Goal: Task Accomplishment & Management: Manage account settings

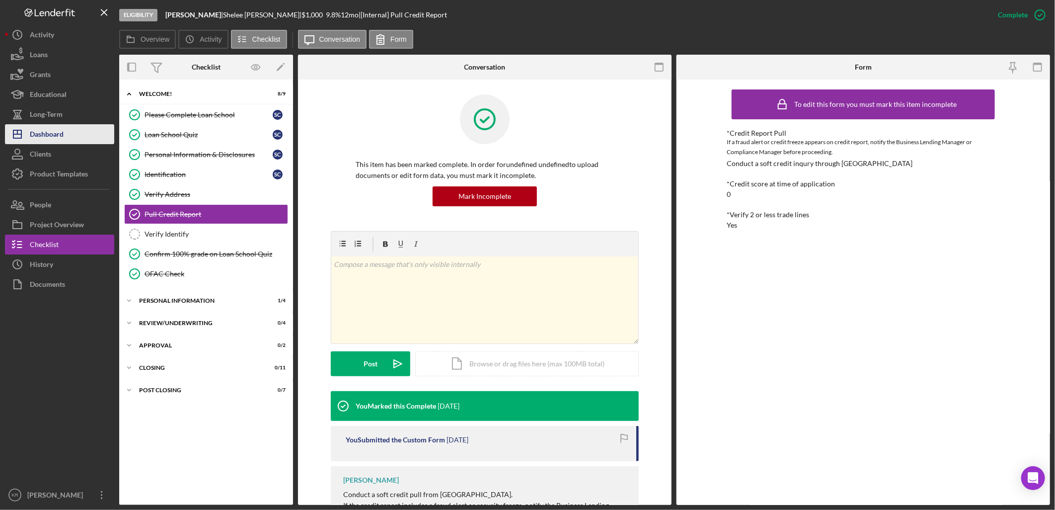
drag, startPoint x: 0, startPoint y: 0, endPoint x: 75, endPoint y: 136, distance: 155.0
click at [75, 136] on button "Icon/Dashboard Dashboard" at bounding box center [59, 134] width 109 height 20
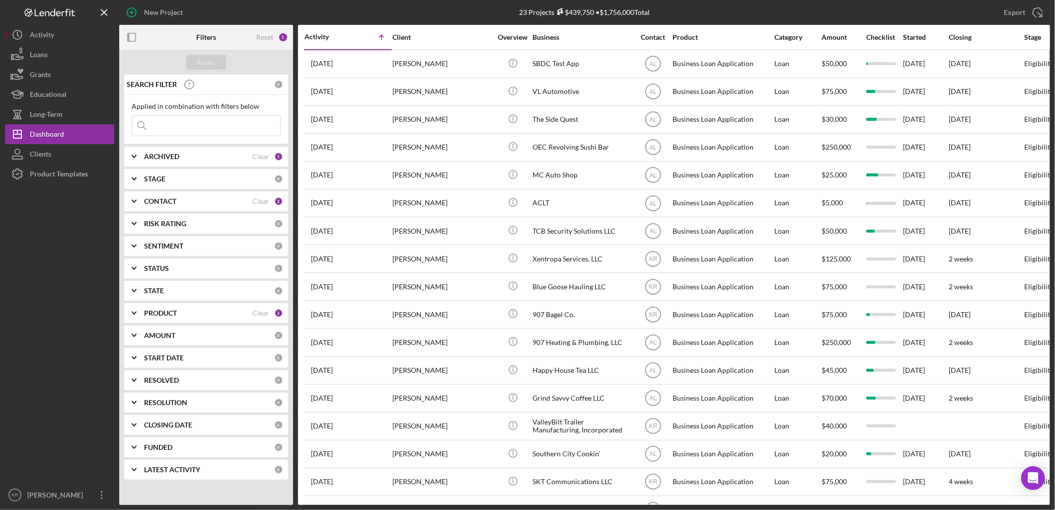
click at [207, 256] on div "SEARCH FILTER 0 Applied in combination with filters below Icon/Menu Close Icon/…" at bounding box center [206, 281] width 174 height 412
click at [174, 319] on div "PRODUCT Clear 2" at bounding box center [213, 313] width 139 height 20
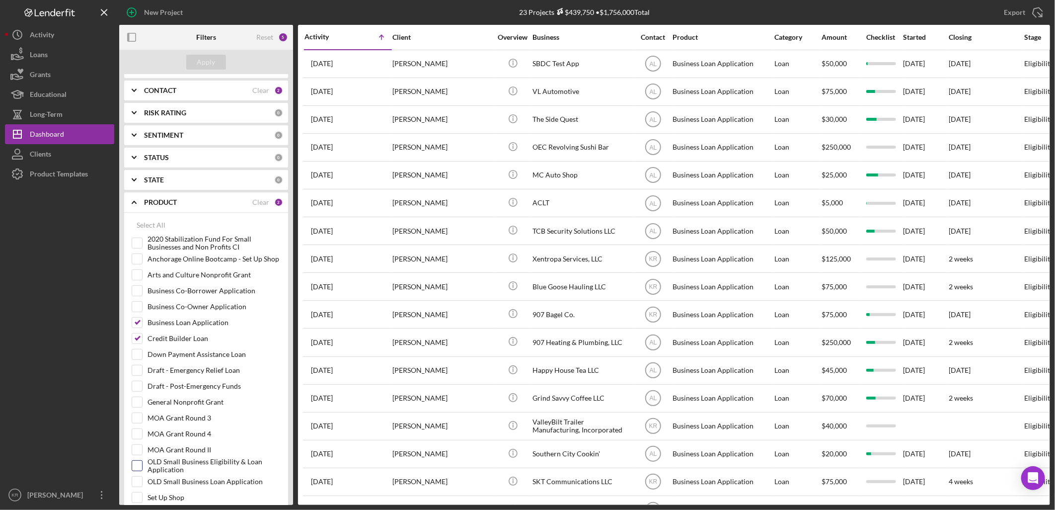
scroll to position [276, 0]
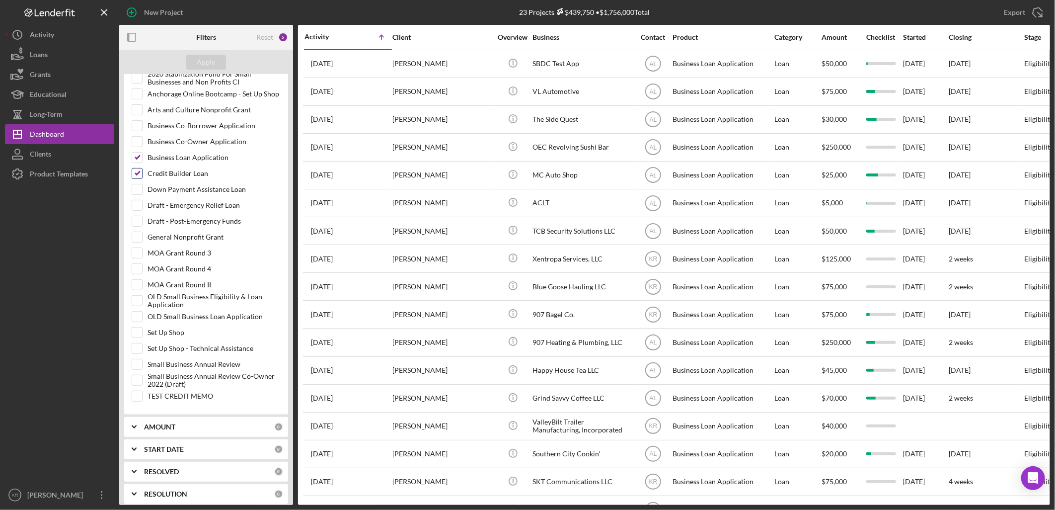
click at [134, 171] on input "Credit Builder Loan" at bounding box center [137, 173] width 10 height 10
checkbox input "false"
click at [137, 158] on input "Business Loan Application" at bounding box center [137, 158] width 10 height 10
checkbox input "false"
click at [137, 364] on input "Small Business Annual Review" at bounding box center [137, 364] width 10 height 10
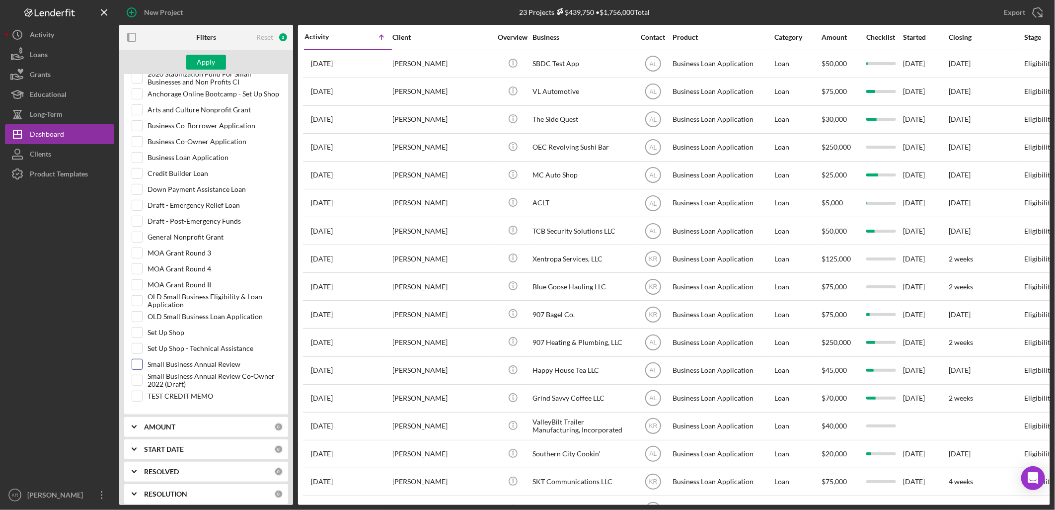
checkbox input "true"
click at [205, 57] on div "Apply" at bounding box center [206, 62] width 18 height 15
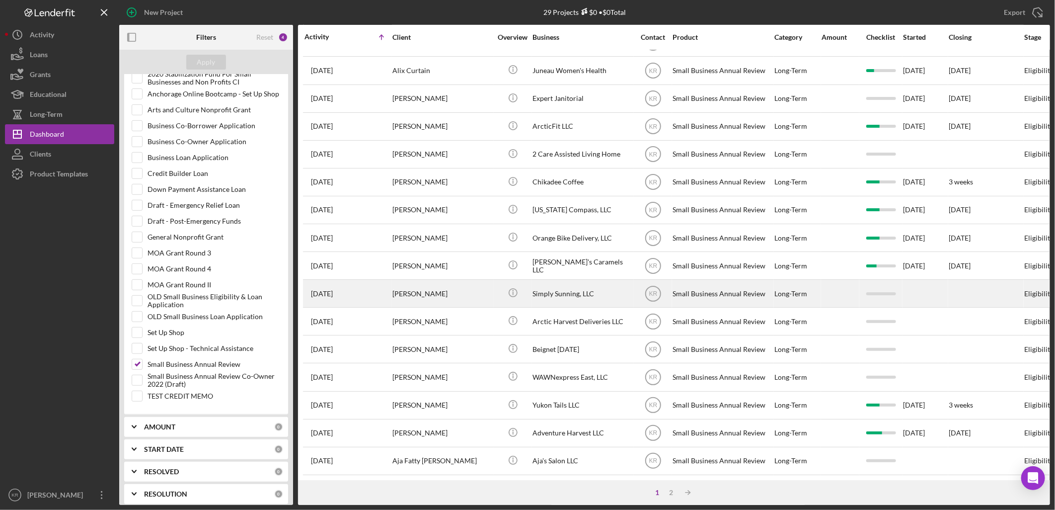
scroll to position [290, 0]
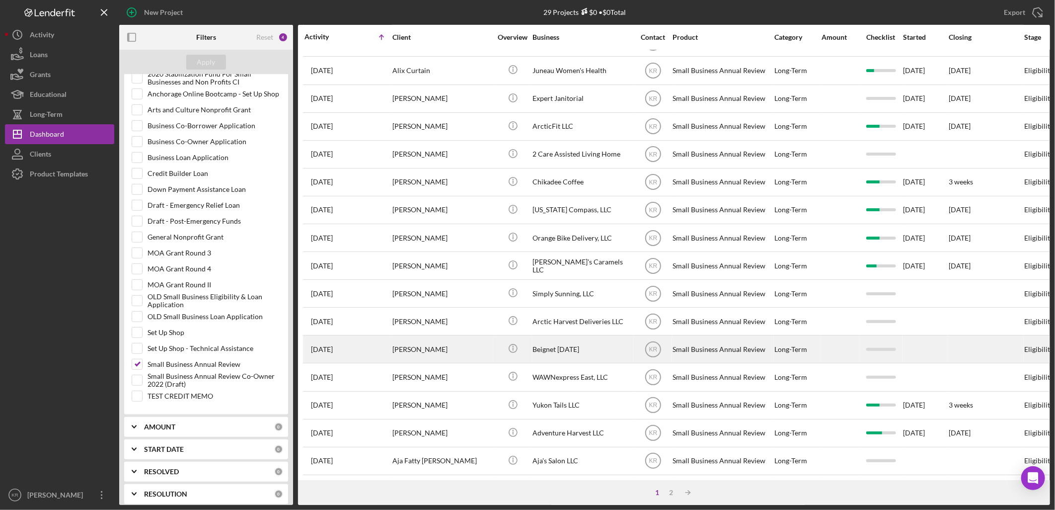
click at [400, 338] on div "[PERSON_NAME]" at bounding box center [442, 349] width 99 height 26
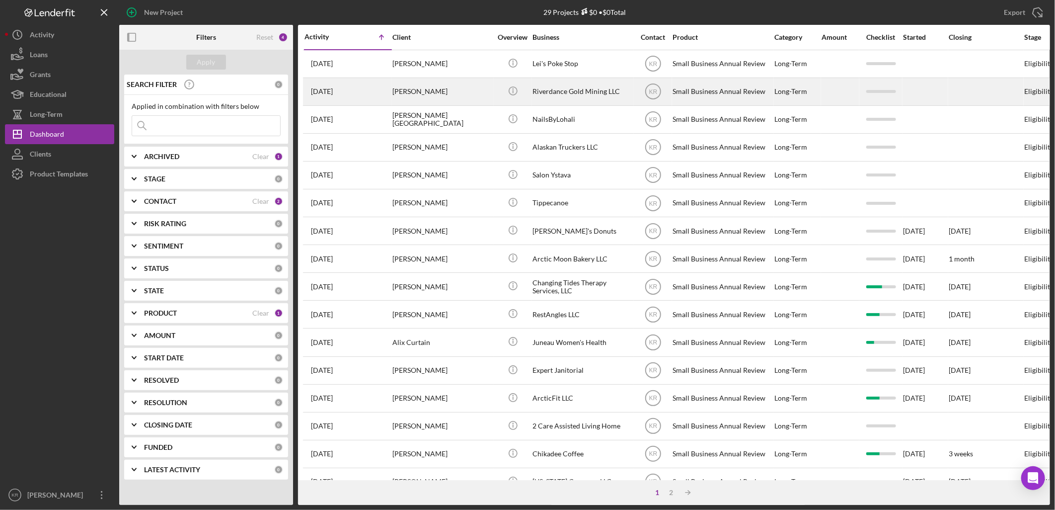
click at [599, 101] on div "Riverdance Gold Mining LLC" at bounding box center [582, 92] width 99 height 26
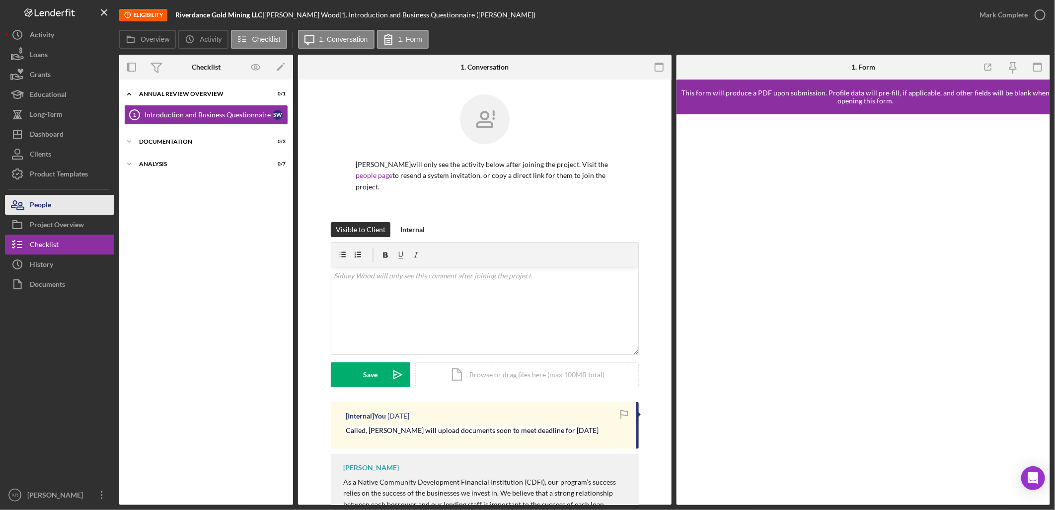
click at [69, 202] on button "People" at bounding box center [59, 205] width 109 height 20
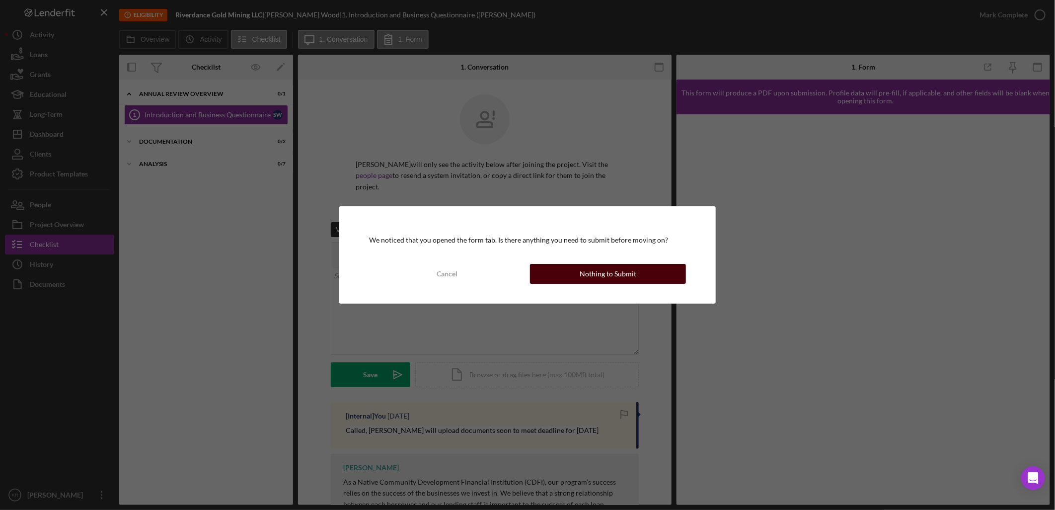
click at [578, 272] on button "Nothing to Submit" at bounding box center [608, 274] width 156 height 20
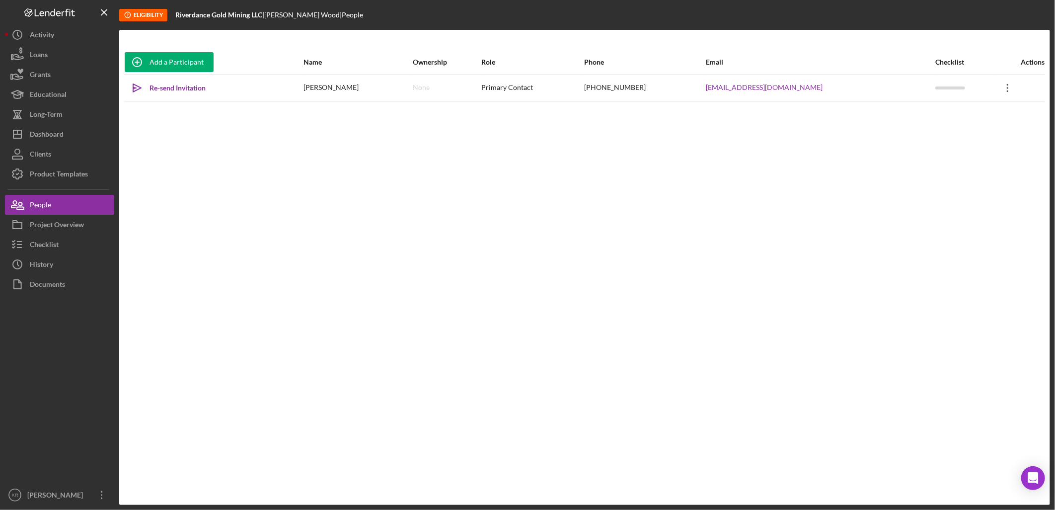
click at [1000, 88] on icon "Icon/Overflow" at bounding box center [1008, 88] width 25 height 25
click at [610, 152] on div "Add a Participant Name Ownership Role Phone Email Checklist Actions Icon/icon-i…" at bounding box center [584, 267] width 931 height 435
click at [67, 226] on div "Project Overview" at bounding box center [57, 226] width 54 height 22
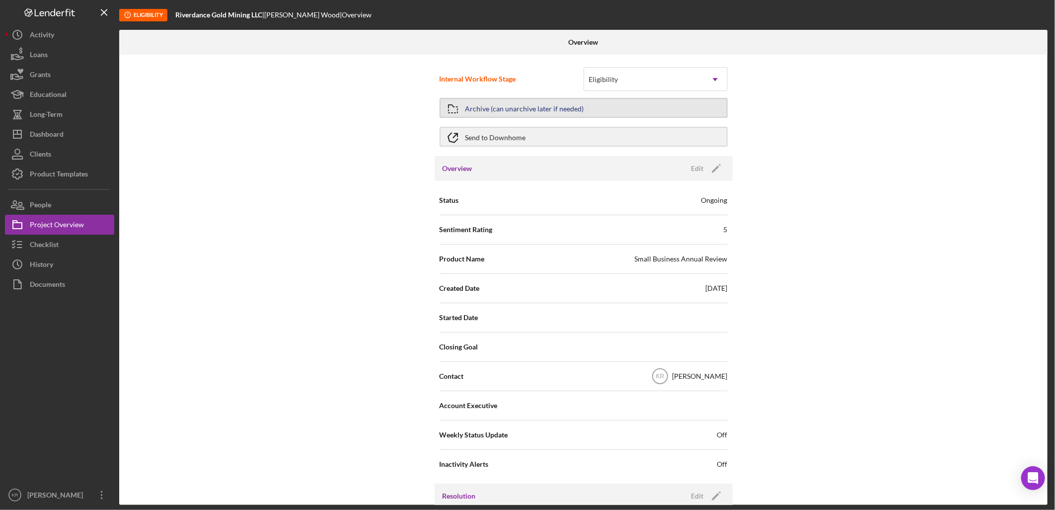
click at [552, 110] on div "Archive (can unarchive later if needed)" at bounding box center [525, 108] width 119 height 18
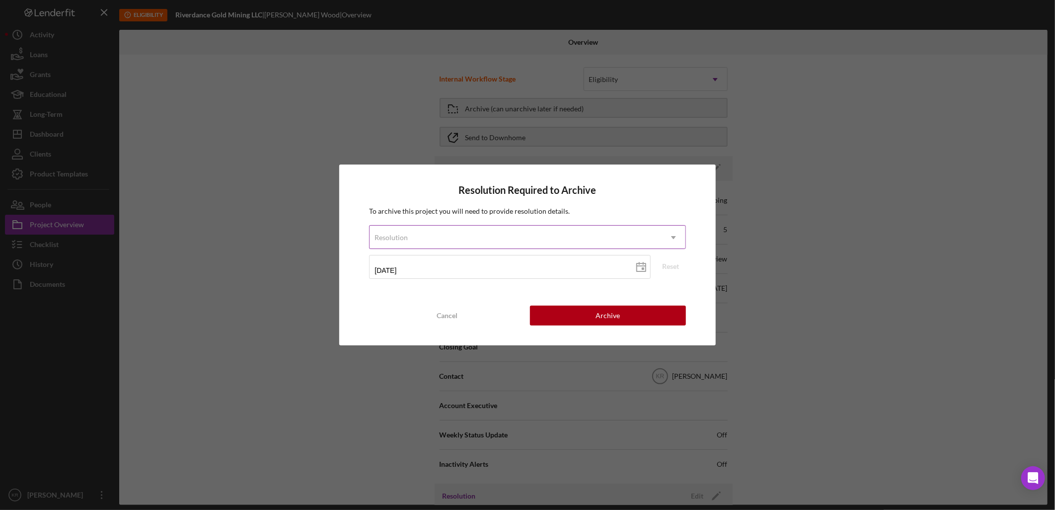
click at [468, 242] on div "Resolution" at bounding box center [516, 237] width 292 height 23
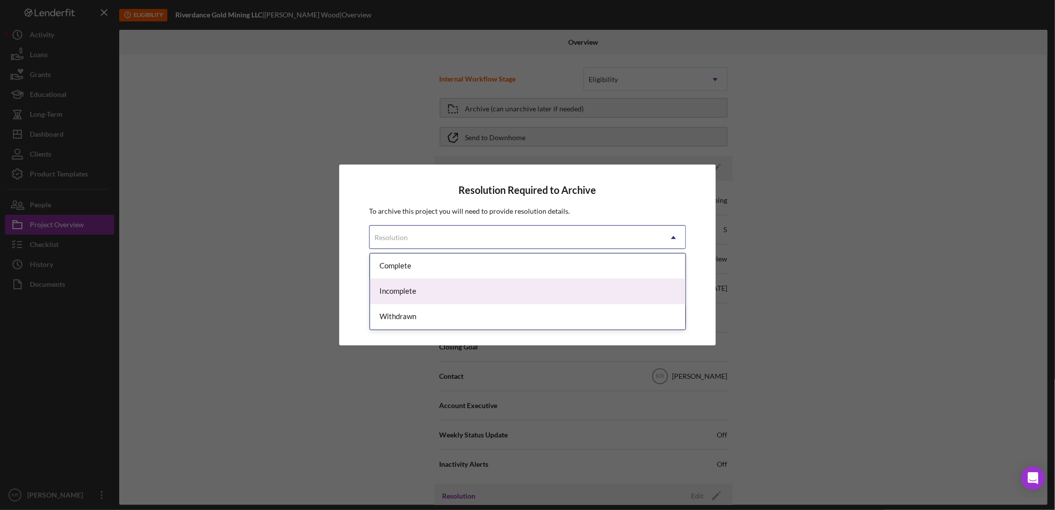
drag, startPoint x: 411, startPoint y: 317, endPoint x: 440, endPoint y: 288, distance: 40.4
click at [440, 288] on div "Complete Incomplete Withdrawn" at bounding box center [528, 291] width 316 height 76
click at [440, 288] on div "Incomplete" at bounding box center [528, 291] width 316 height 25
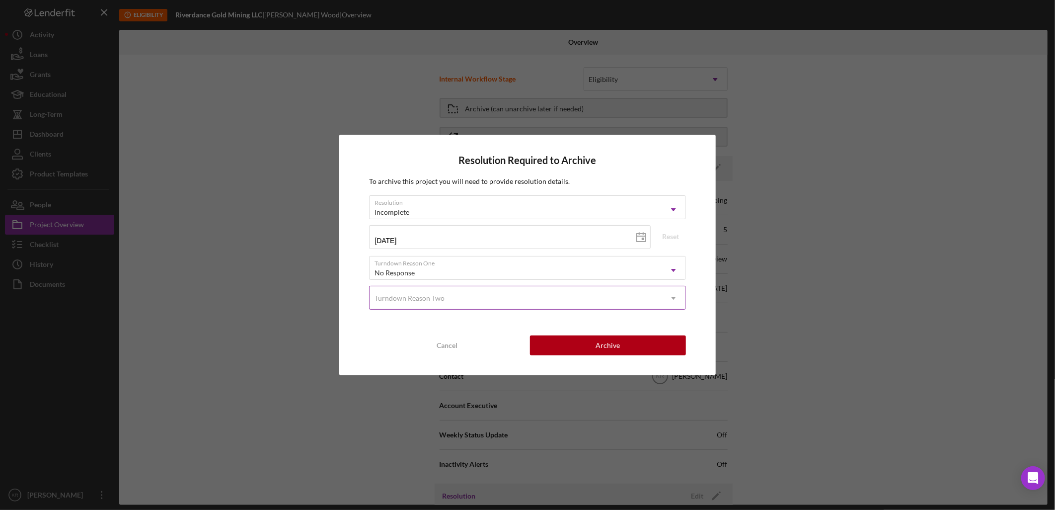
click at [438, 301] on div "Turndown Reason Two" at bounding box center [410, 298] width 70 height 8
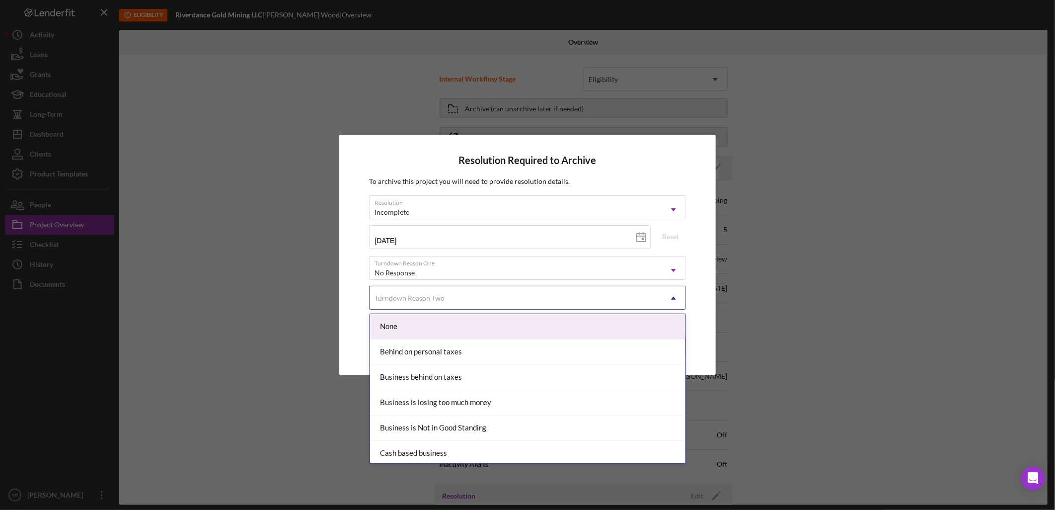
click at [460, 333] on div "None" at bounding box center [528, 326] width 316 height 25
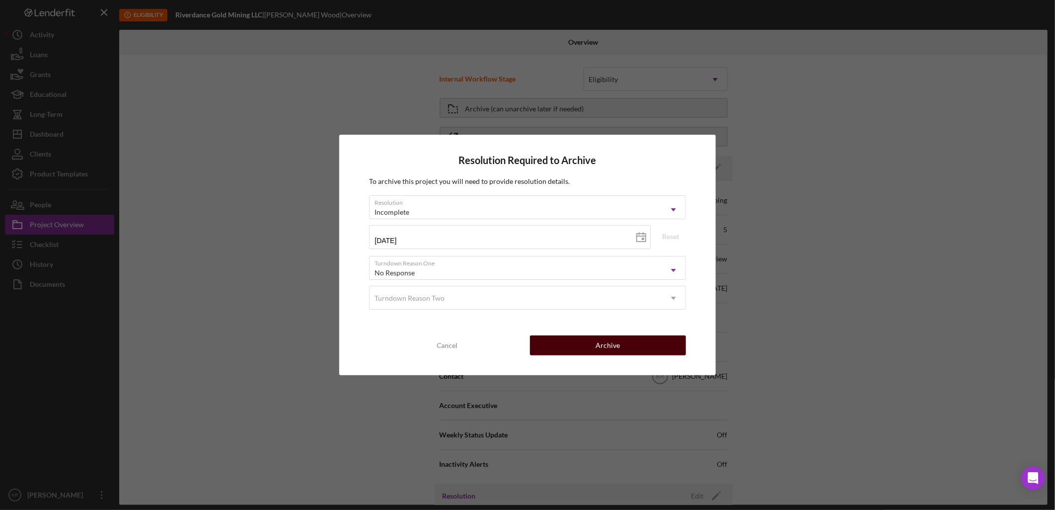
click at [596, 346] on button "Archive" at bounding box center [608, 345] width 156 height 20
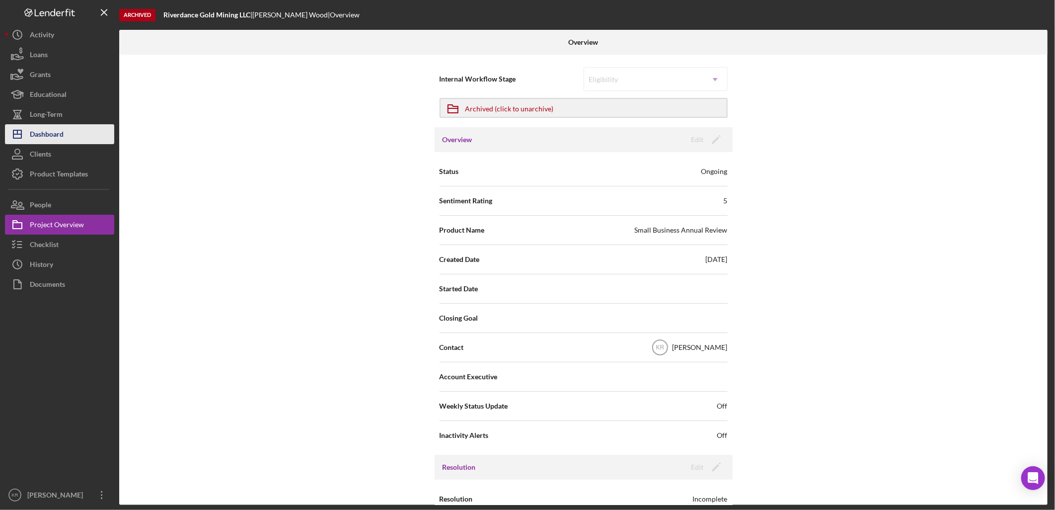
click at [51, 132] on div "Dashboard" at bounding box center [47, 135] width 34 height 22
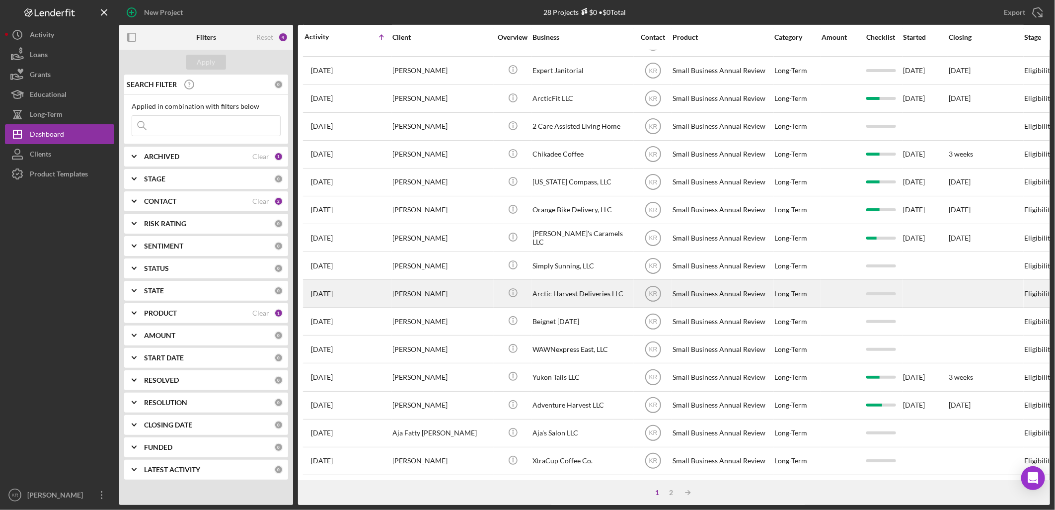
scroll to position [290, 0]
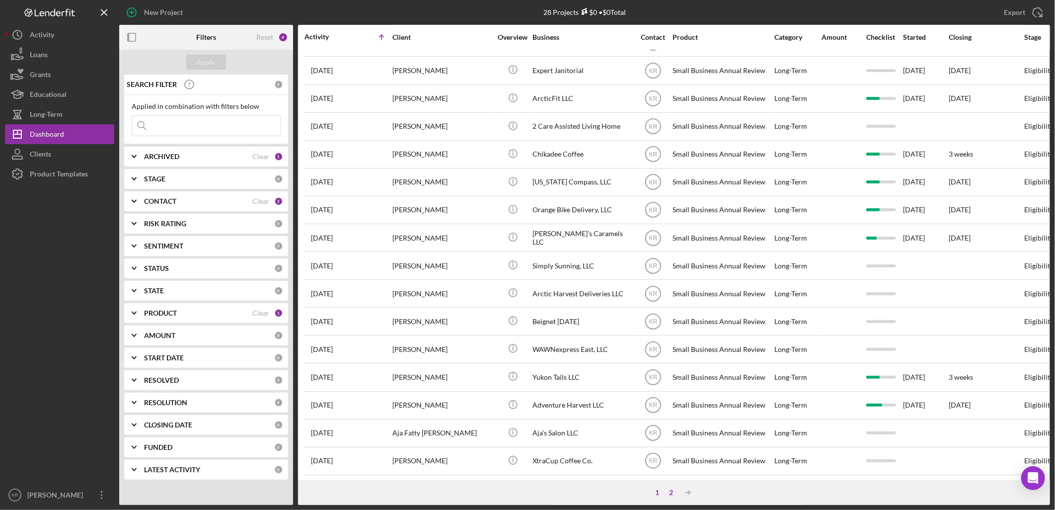
click at [672, 494] on div "2" at bounding box center [671, 492] width 14 height 8
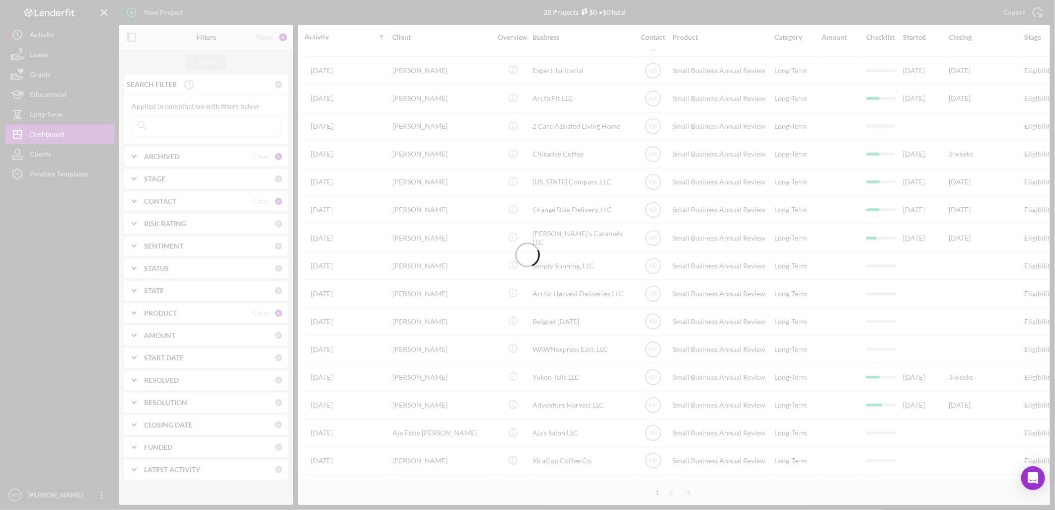
scroll to position [0, 0]
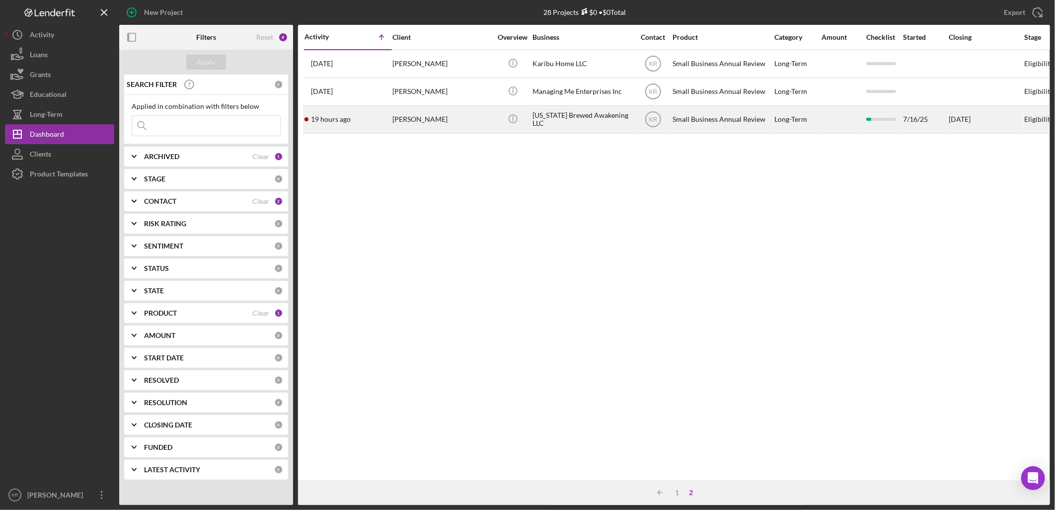
click at [570, 111] on div "[US_STATE] Brewed Awakening LLC" at bounding box center [582, 119] width 99 height 26
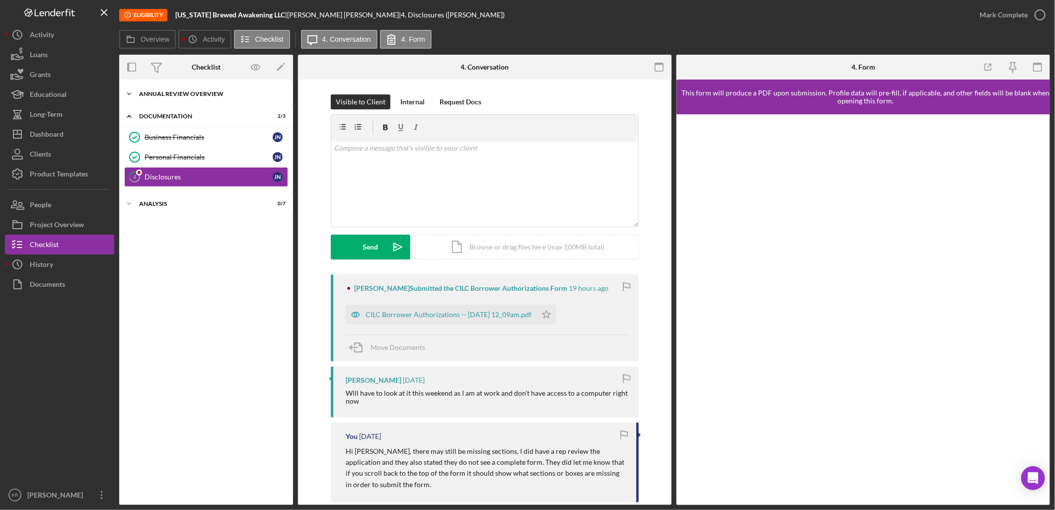
click at [234, 94] on div "Annual Review Overview" at bounding box center [210, 94] width 142 height 6
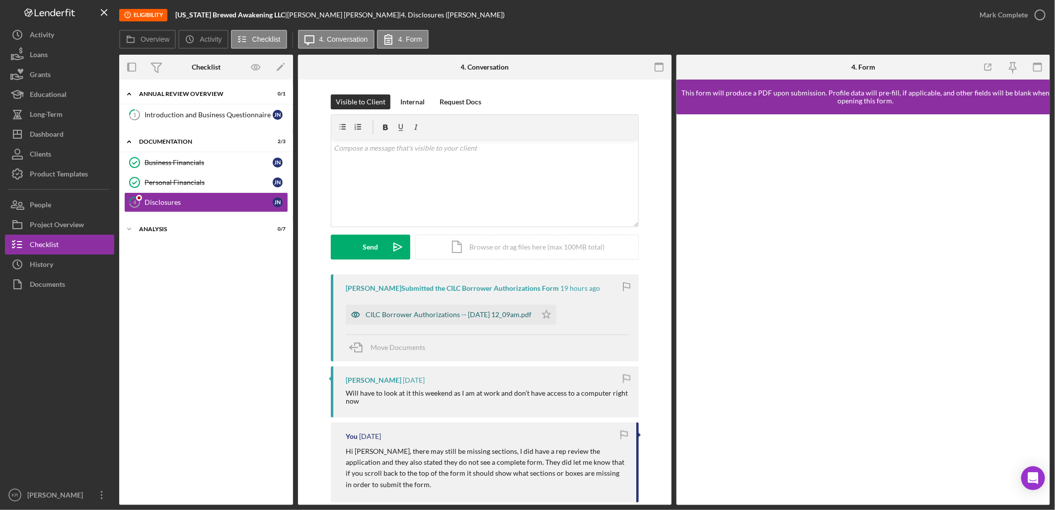
click at [498, 317] on div "CILC Borrower Authorizations -- [DATE] 12_09am.pdf" at bounding box center [449, 315] width 166 height 8
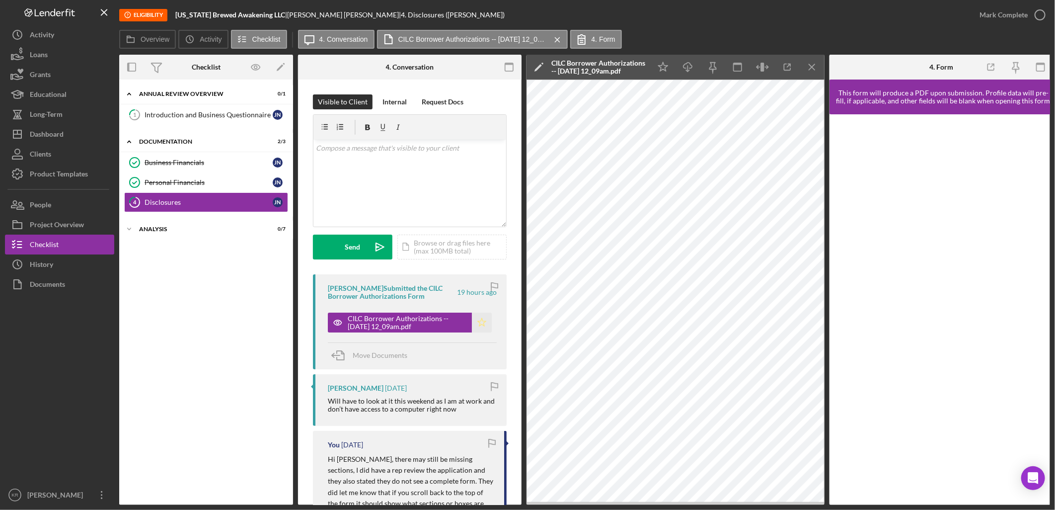
click at [480, 321] on icon "Icon/Star" at bounding box center [482, 323] width 20 height 20
click at [172, 115] on div "Introduction and Business Questionnaire" at bounding box center [209, 115] width 128 height 8
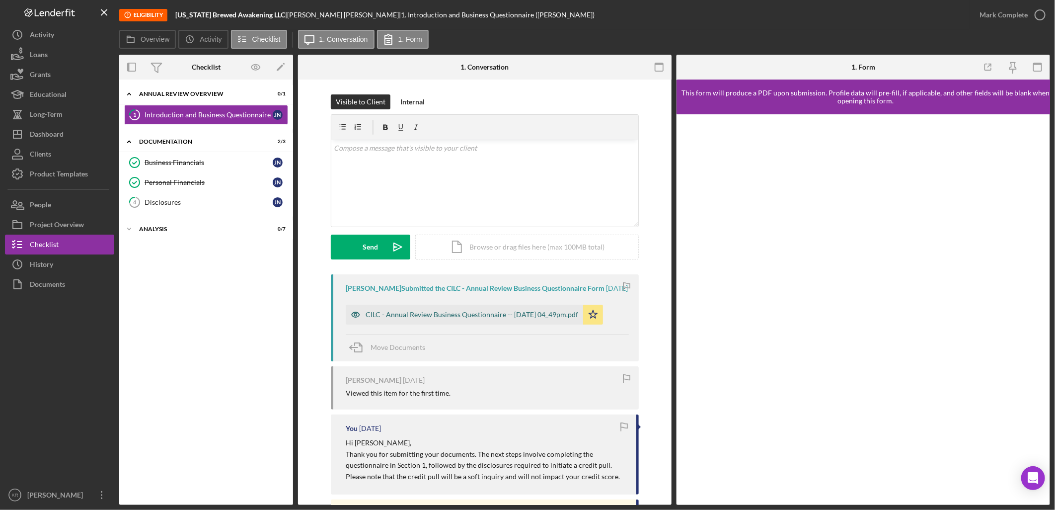
click at [477, 311] on div "CILC - Annual Review Business Questionnaire -- [DATE] 04_49pm.pdf" at bounding box center [472, 315] width 213 height 8
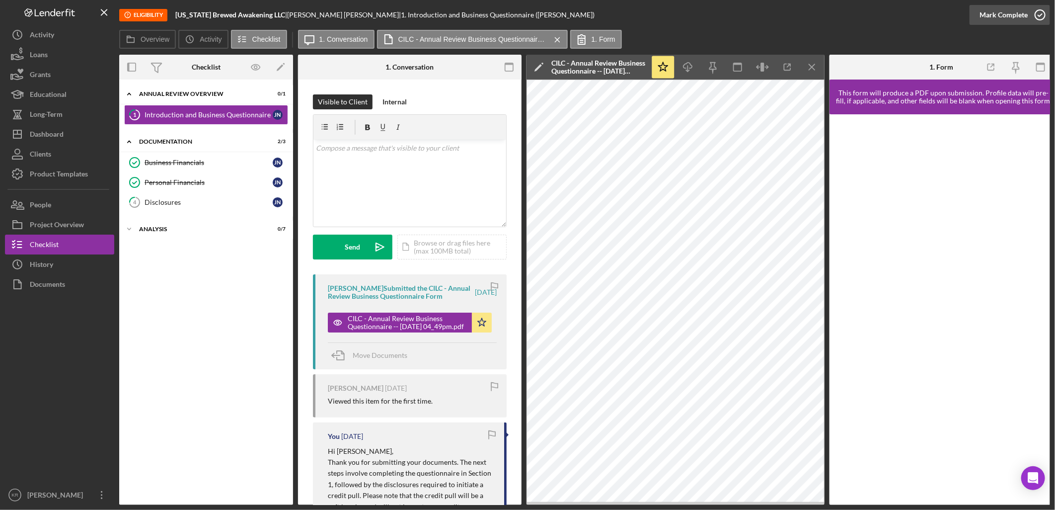
click at [997, 12] on div "Mark Complete" at bounding box center [1004, 15] width 48 height 20
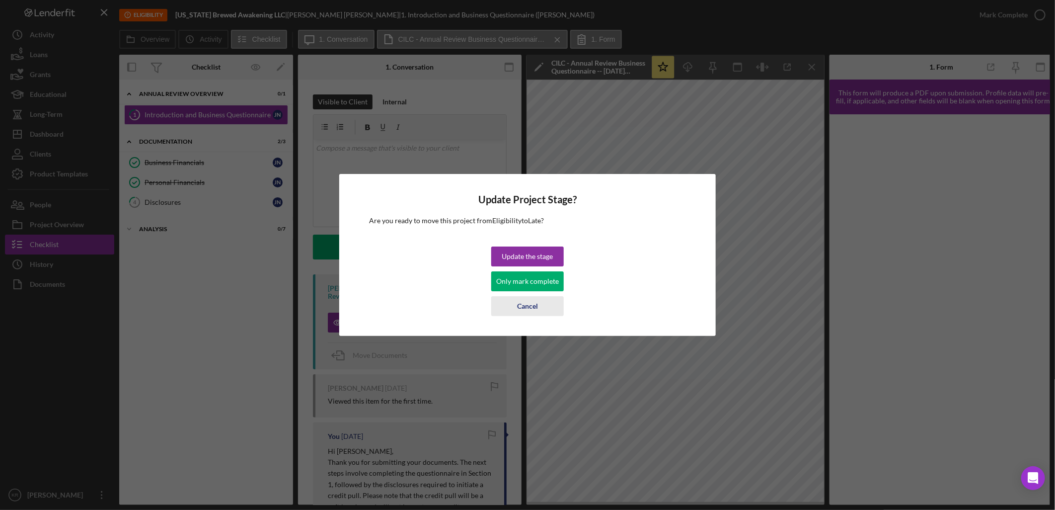
click at [527, 305] on div "Cancel" at bounding box center [527, 306] width 21 height 20
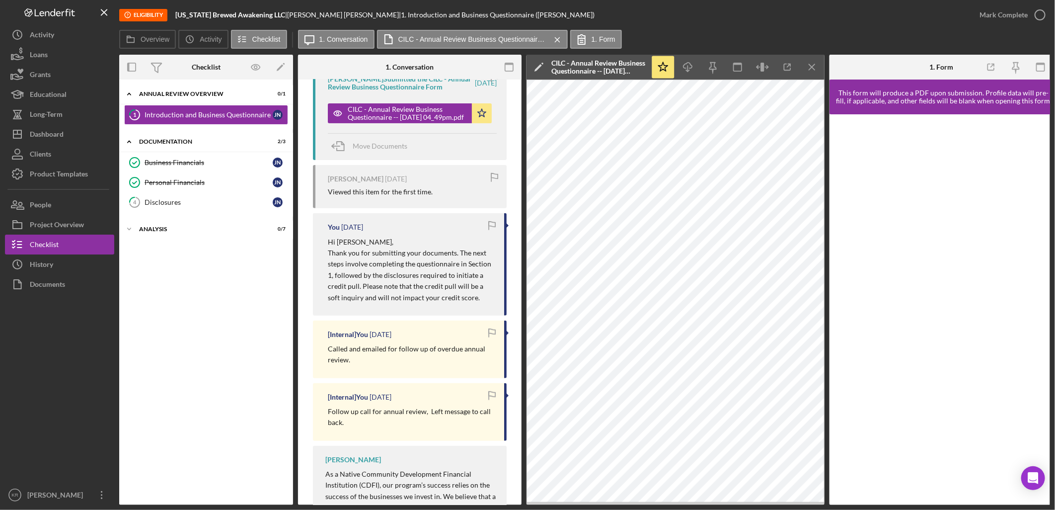
scroll to position [55, 0]
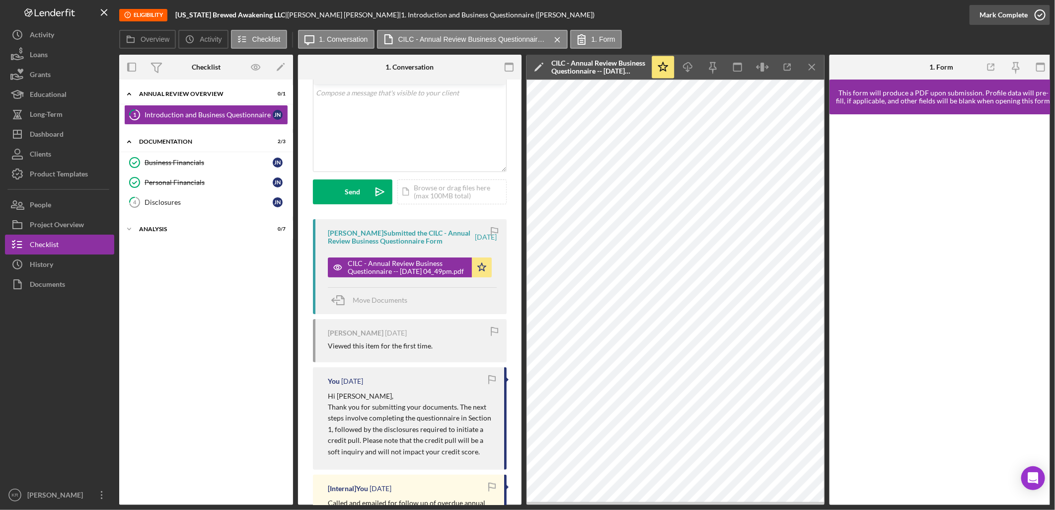
click at [1027, 11] on button "Mark Complete" at bounding box center [1010, 15] width 81 height 20
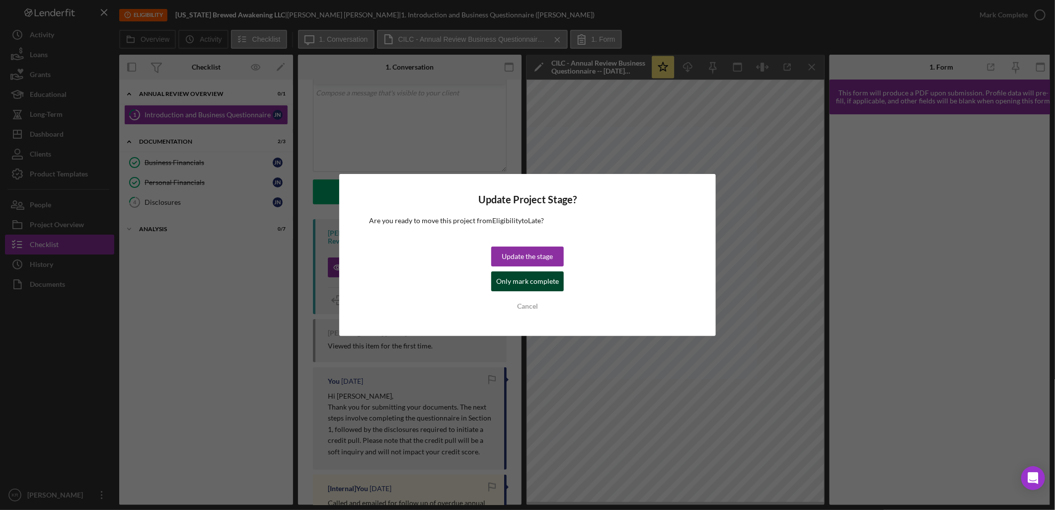
click at [514, 282] on div "Only mark complete" at bounding box center [527, 281] width 63 height 20
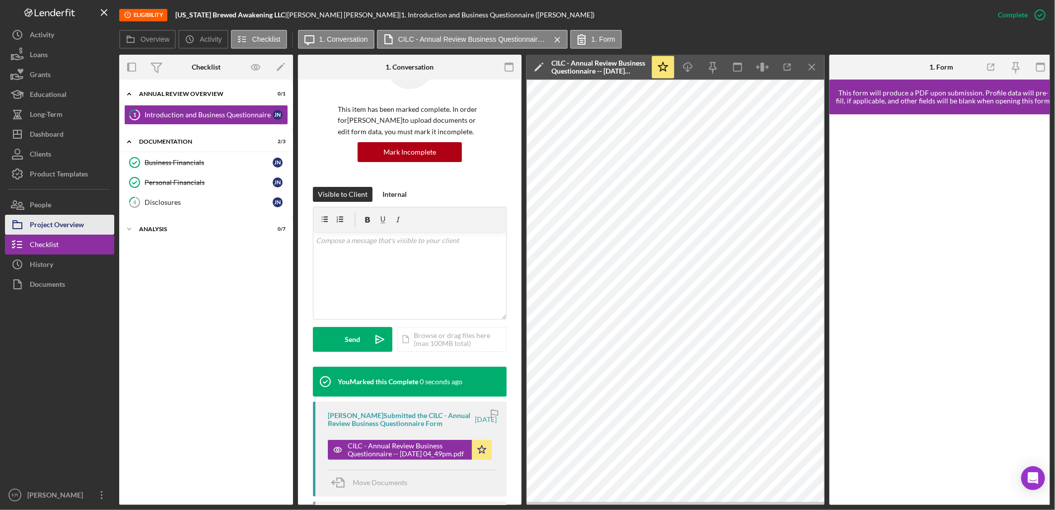
scroll to position [202, 0]
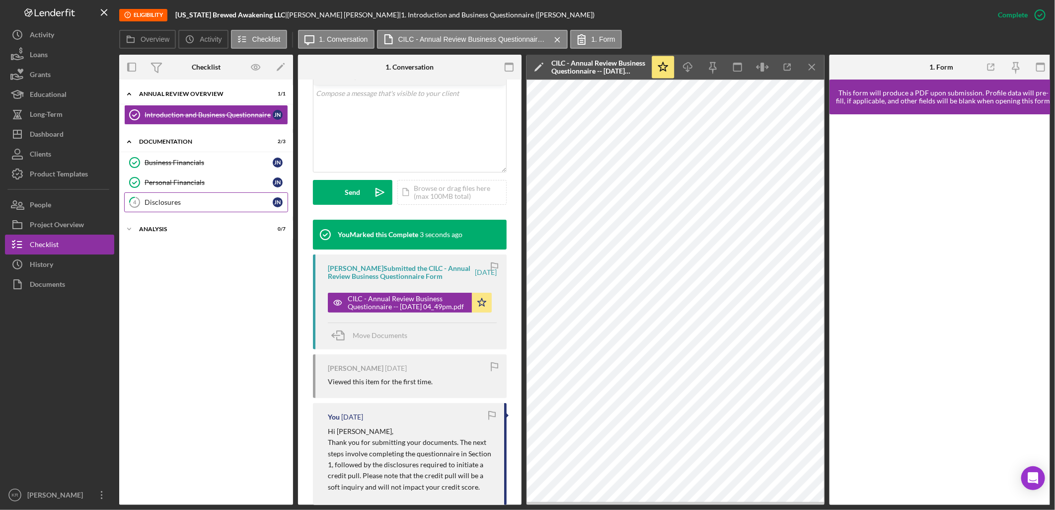
click at [179, 198] on div "Disclosures" at bounding box center [209, 202] width 128 height 8
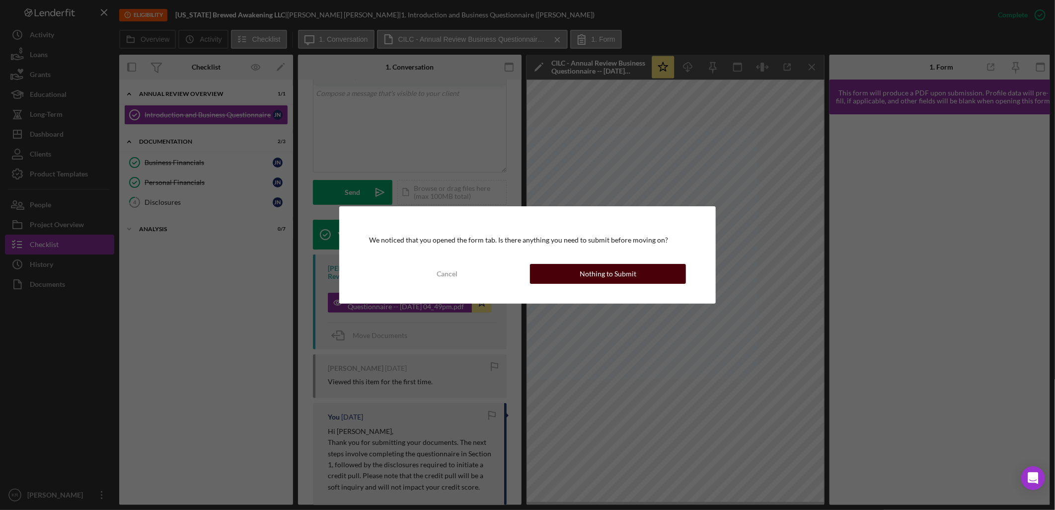
click at [615, 270] on div "Nothing to Submit" at bounding box center [608, 274] width 57 height 20
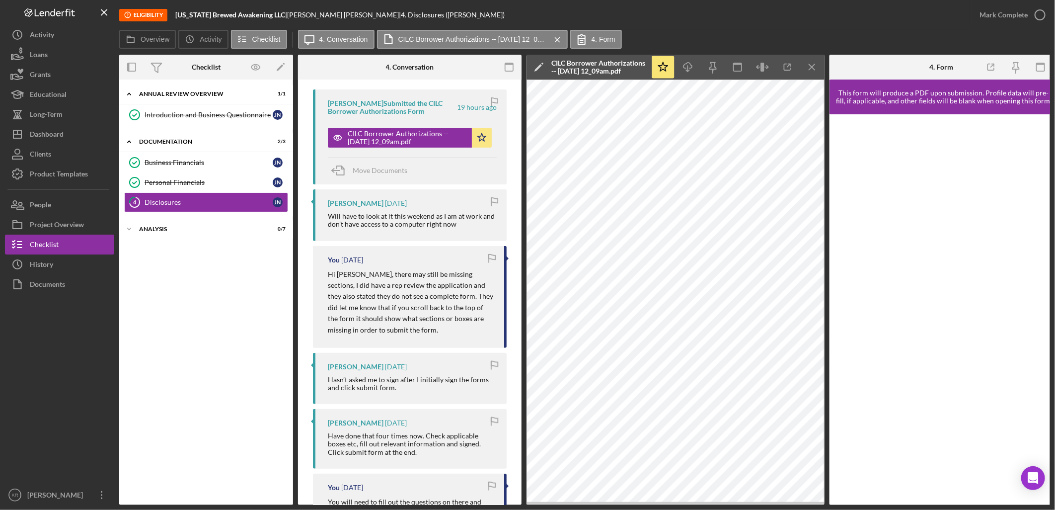
scroll to position [165, 0]
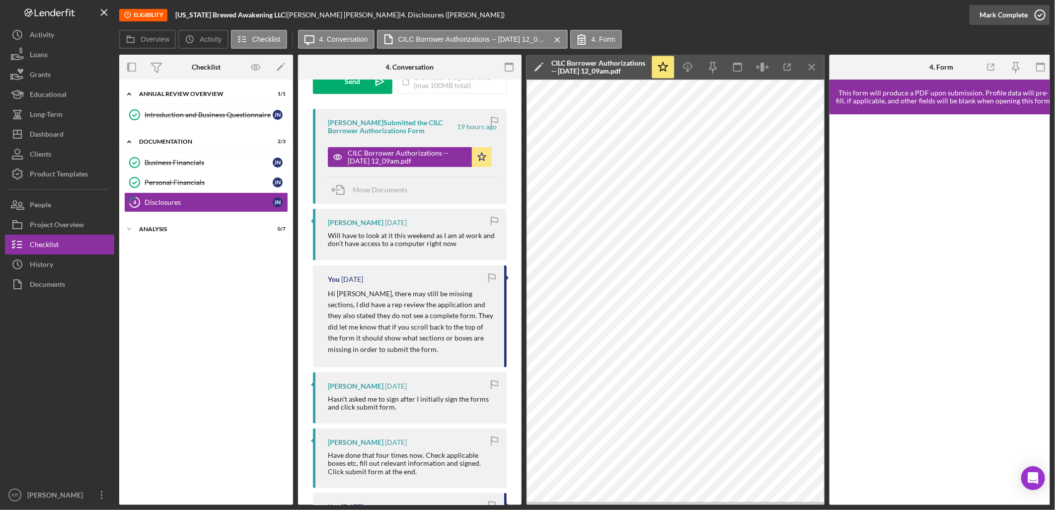
click at [1001, 13] on div "Mark Complete" at bounding box center [1004, 15] width 48 height 20
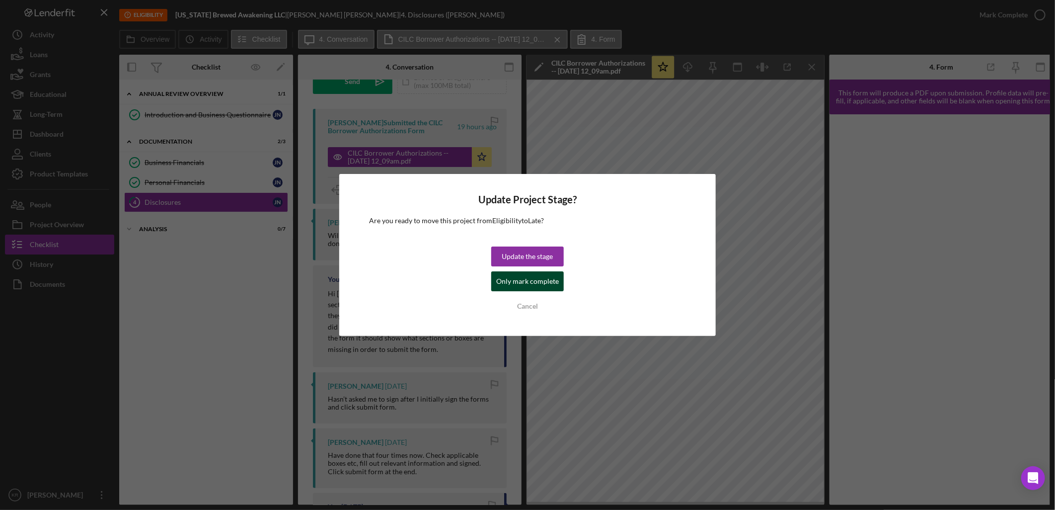
click at [559, 279] on button "Only mark complete" at bounding box center [527, 281] width 73 height 20
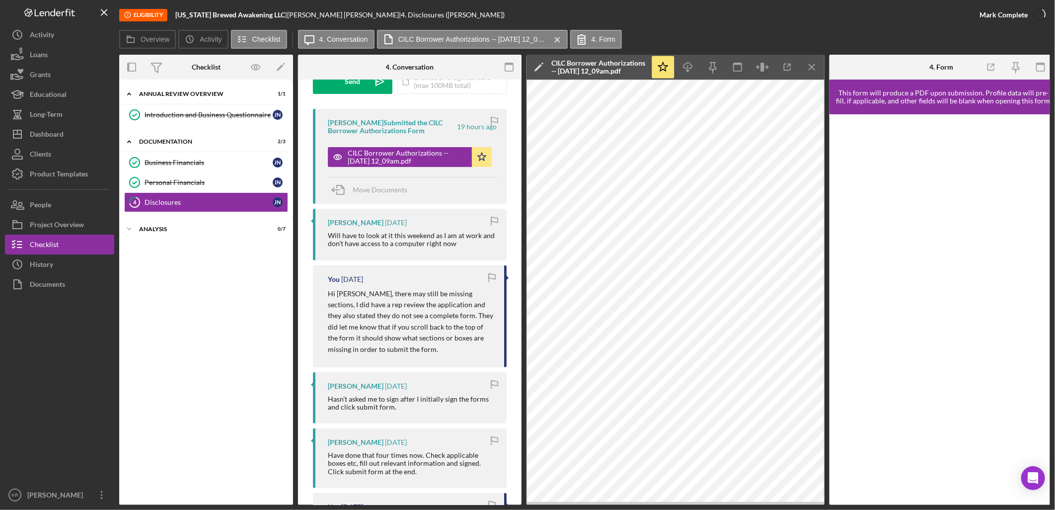
scroll to position [313, 0]
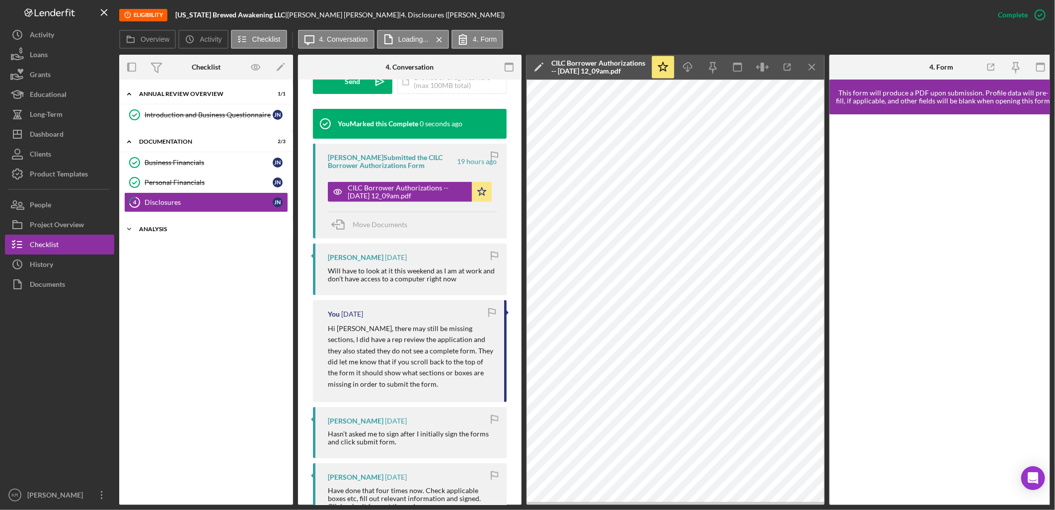
click at [196, 229] on div "Analysis" at bounding box center [210, 229] width 142 height 6
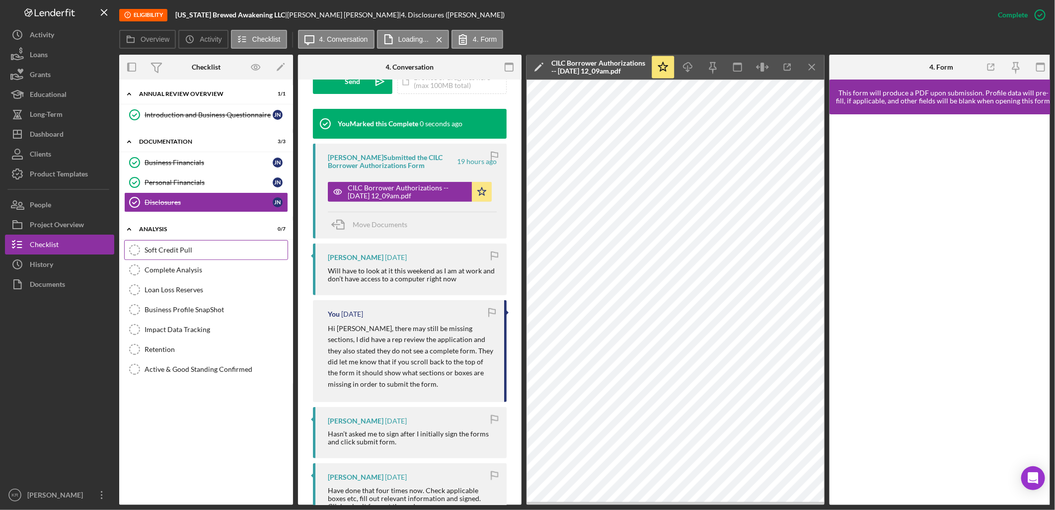
click at [209, 249] on div "Soft Credit Pull" at bounding box center [216, 250] width 143 height 8
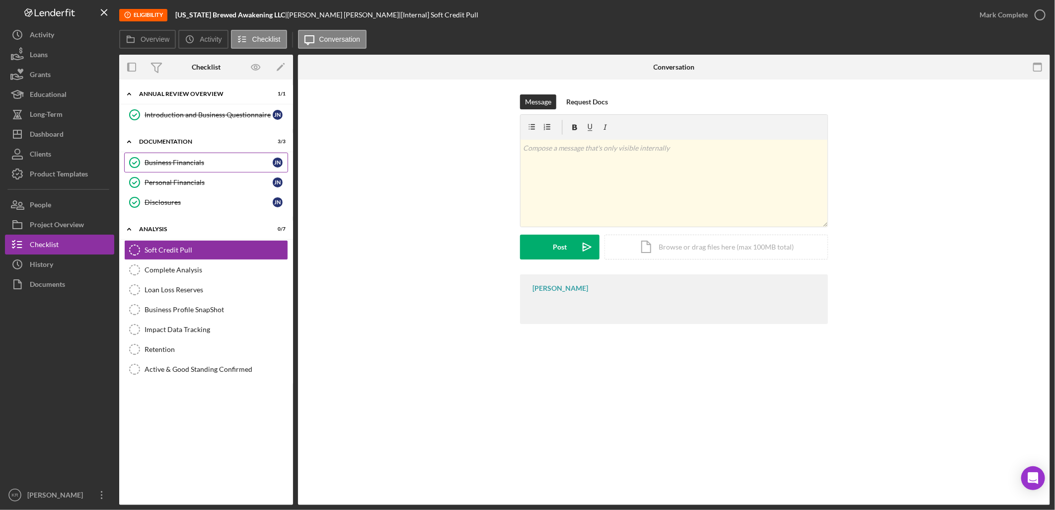
click at [209, 164] on div "Business Financials" at bounding box center [209, 163] width 128 height 8
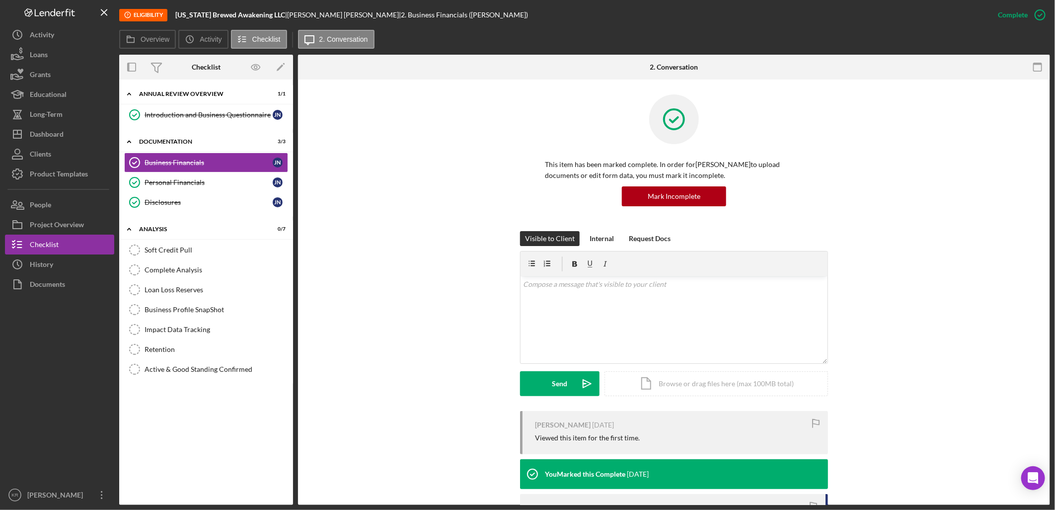
click at [203, 113] on div "Introduction and Business Questionnaire" at bounding box center [209, 115] width 128 height 8
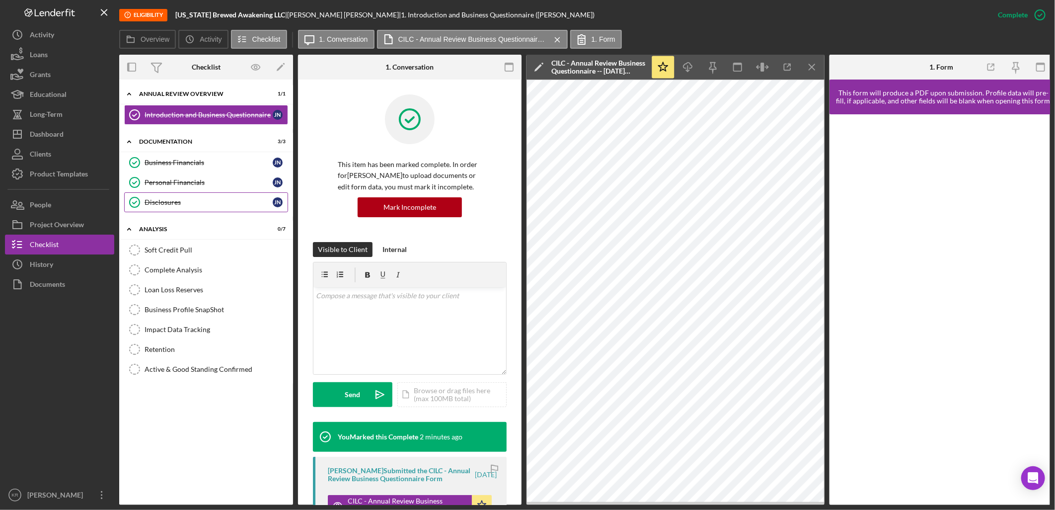
click at [156, 200] on div "Disclosures" at bounding box center [209, 202] width 128 height 8
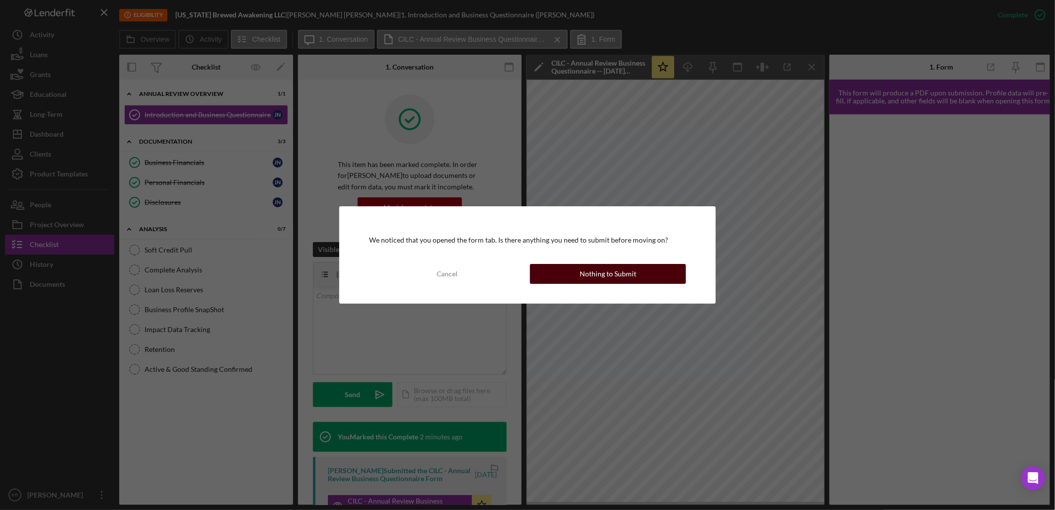
click at [558, 271] on button "Nothing to Submit" at bounding box center [608, 274] width 156 height 20
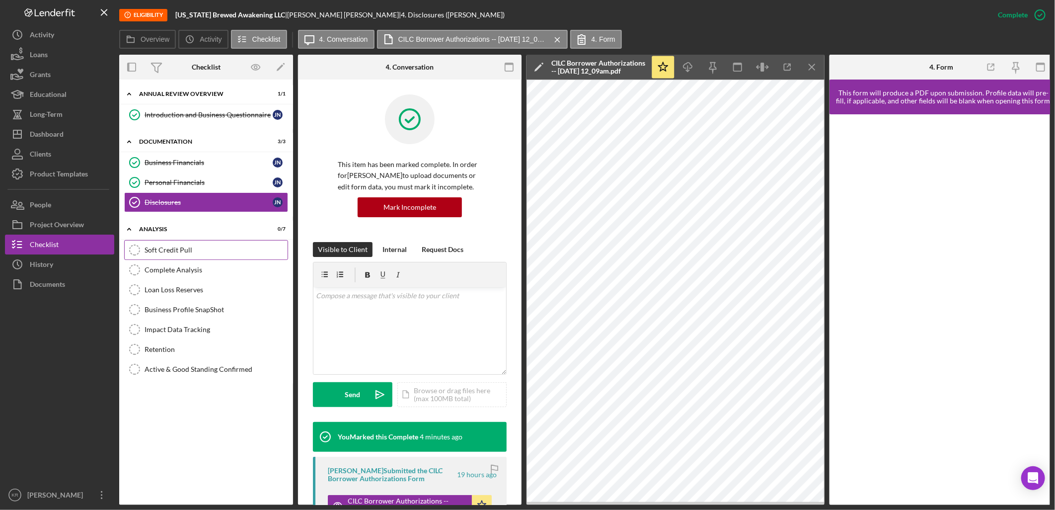
click at [159, 245] on link "Soft Credit Pull Soft Credit Pull" at bounding box center [206, 250] width 164 height 20
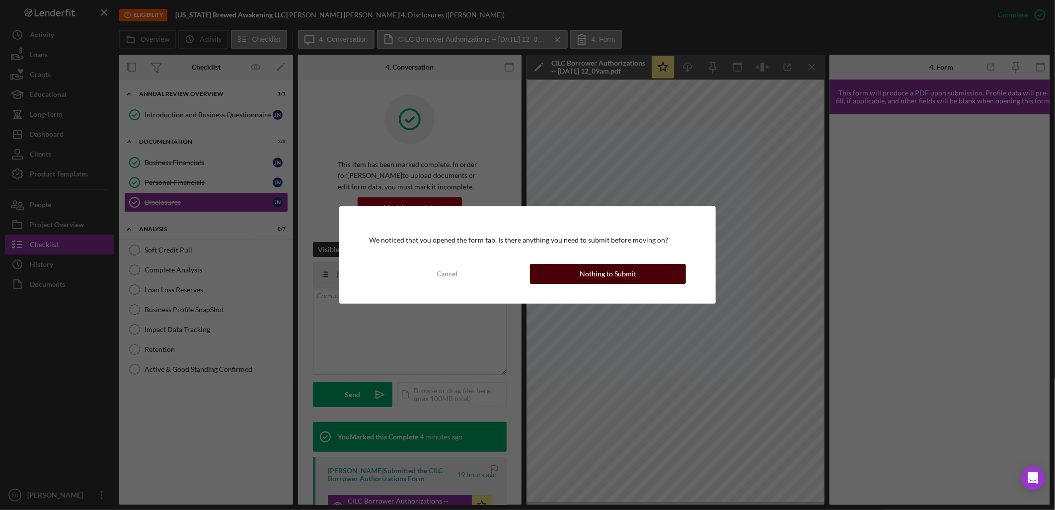
click at [570, 275] on button "Nothing to Submit" at bounding box center [608, 274] width 156 height 20
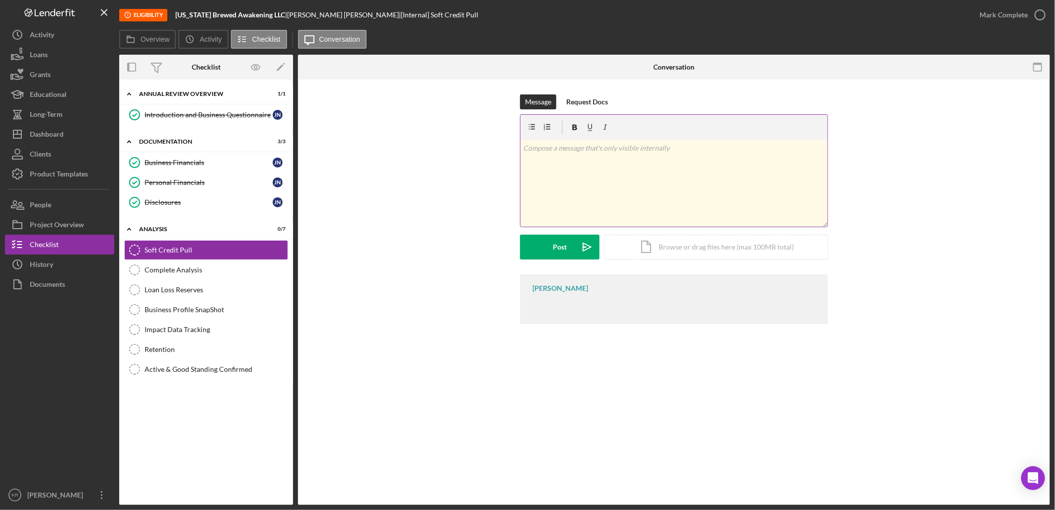
click at [593, 193] on div "v Color teal Color pink Remove color Add row above Add row below Add column bef…" at bounding box center [674, 183] width 307 height 87
click at [652, 241] on div "Icon/Document Browse or drag files here (max 100MB total) Tap to choose files o…" at bounding box center [717, 247] width 224 height 25
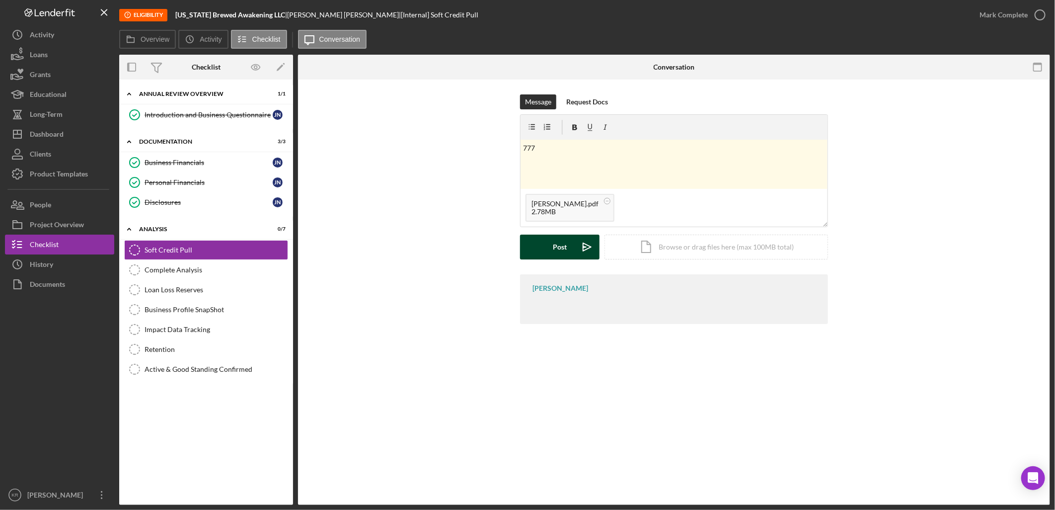
click at [521, 255] on div "Post Icon/icon-invite-send Icon/Document Browse or drag files here (max 100MB t…" at bounding box center [674, 247] width 308 height 25
click at [990, 13] on div "Mark Complete" at bounding box center [1004, 15] width 48 height 20
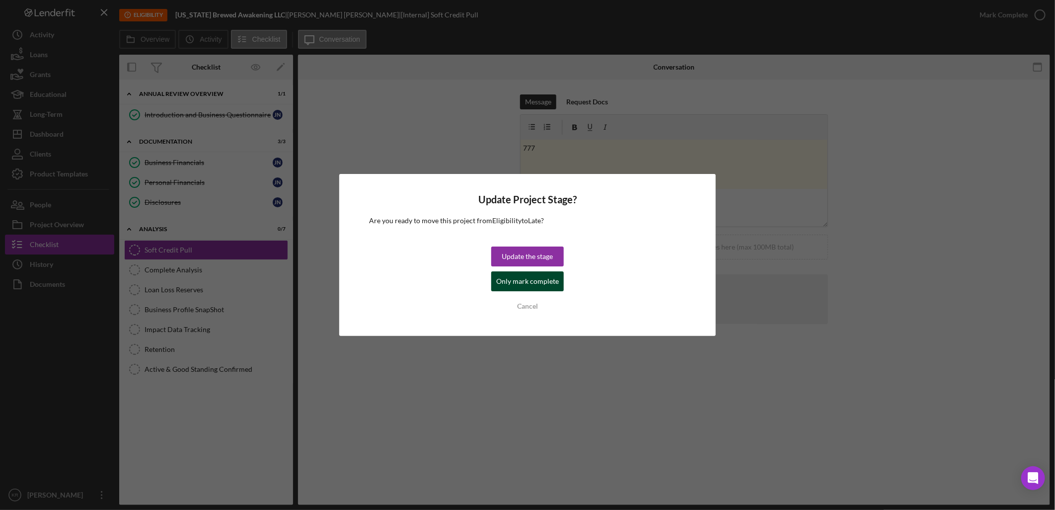
click at [541, 287] on div "Only mark complete" at bounding box center [527, 281] width 63 height 20
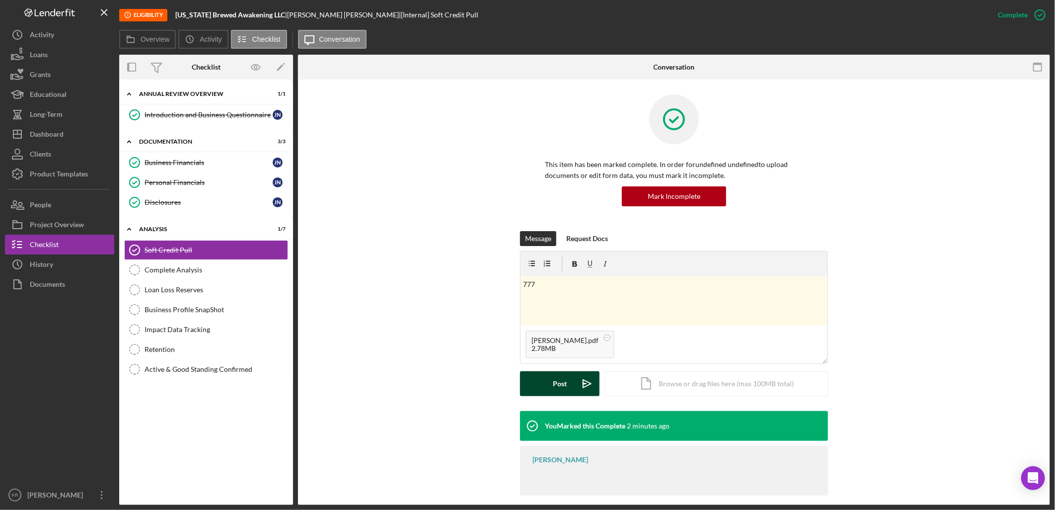
click at [543, 391] on button "Post Icon/icon-invite-send" at bounding box center [560, 383] width 80 height 25
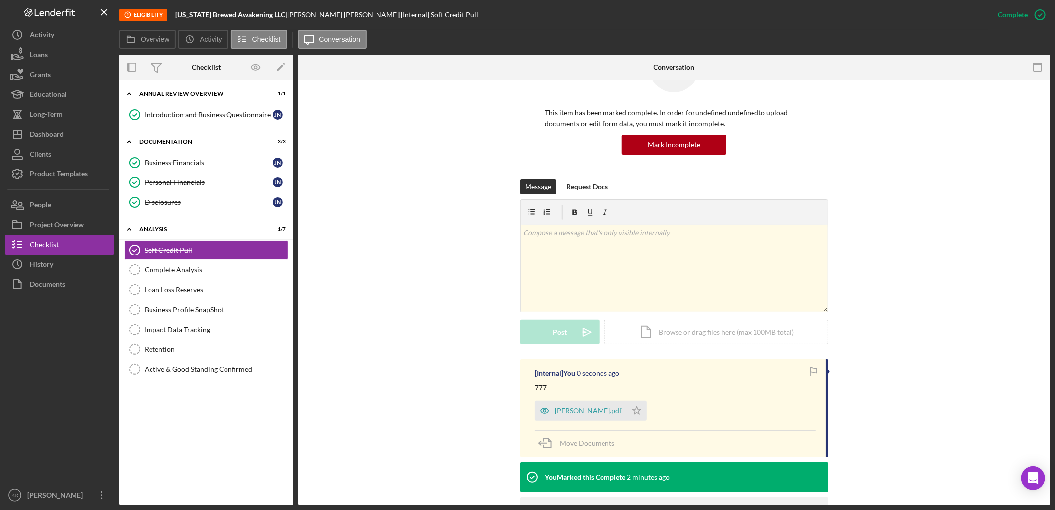
scroll to position [113, 0]
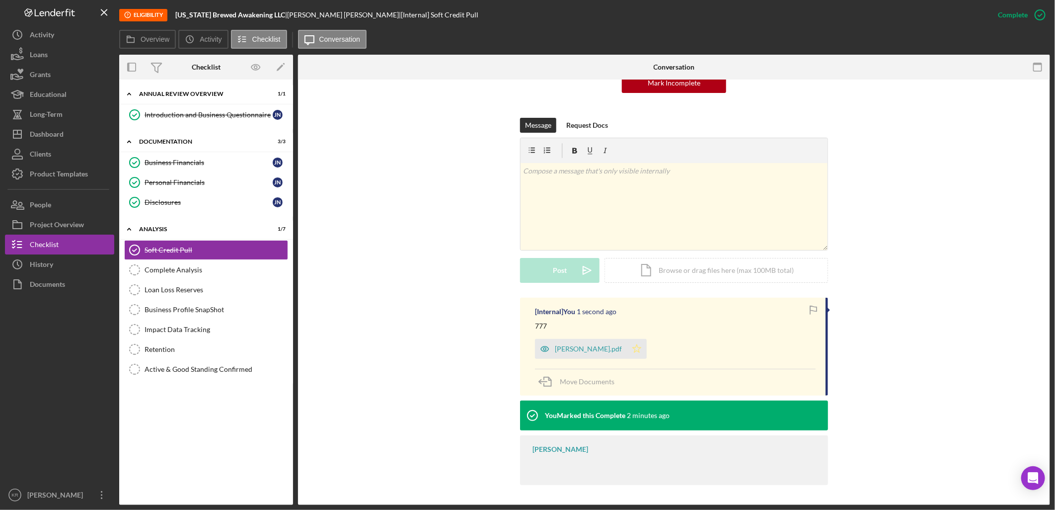
click at [627, 353] on icon "Icon/Star" at bounding box center [637, 349] width 20 height 20
click at [162, 165] on div "Business Financials" at bounding box center [209, 163] width 128 height 8
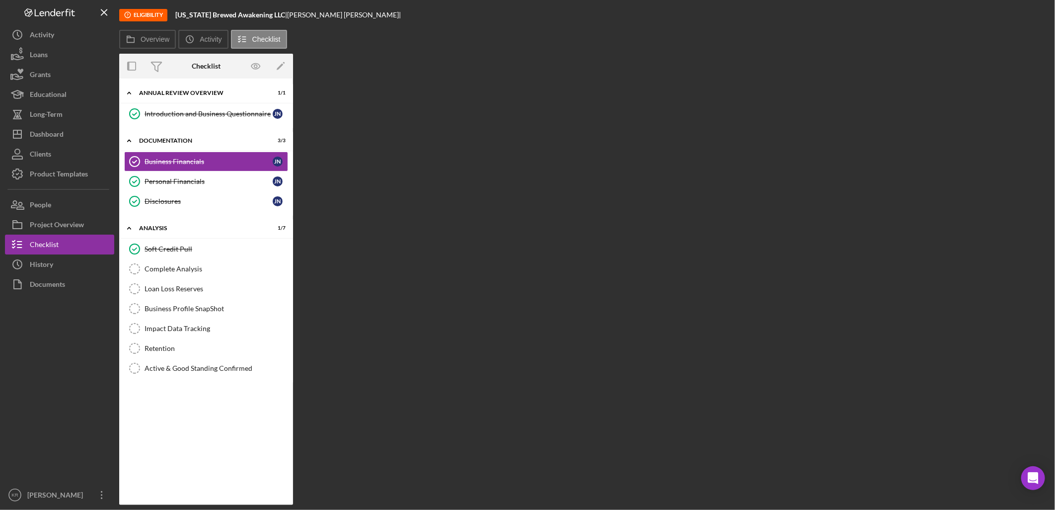
click at [177, 125] on div "Introduction and Business Questionnaire Introduction and Business Questionnaire…" at bounding box center [206, 116] width 174 height 25
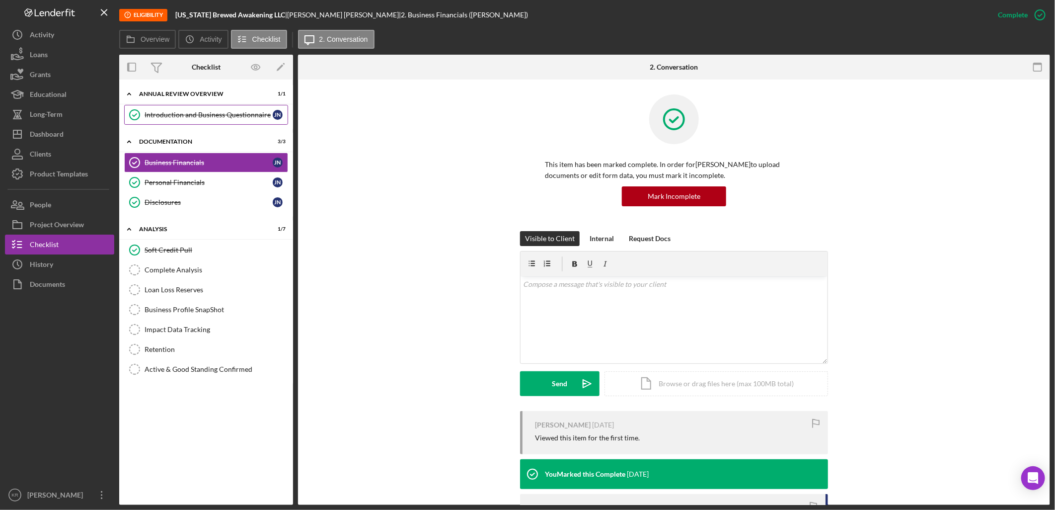
click at [186, 116] on div "Introduction and Business Questionnaire" at bounding box center [209, 115] width 128 height 8
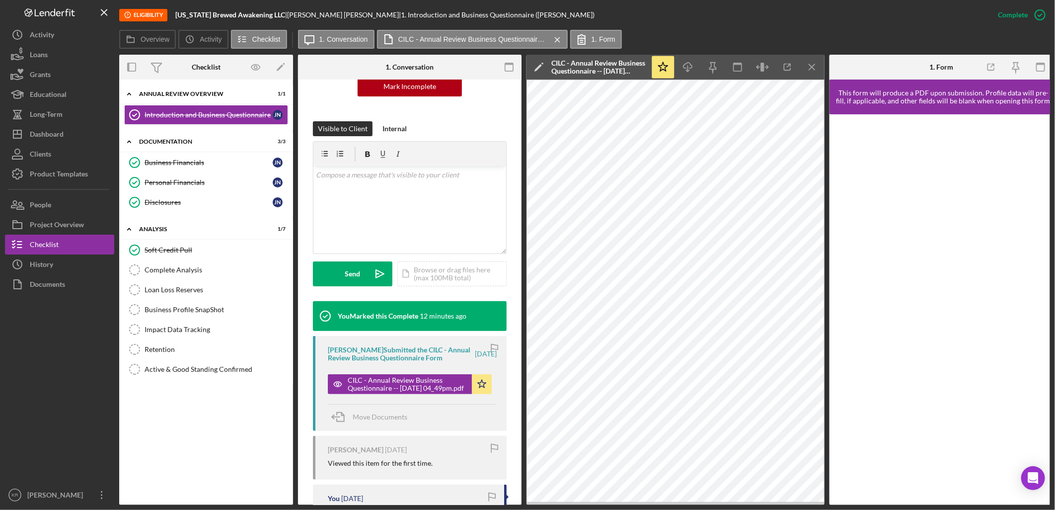
scroll to position [221, 0]
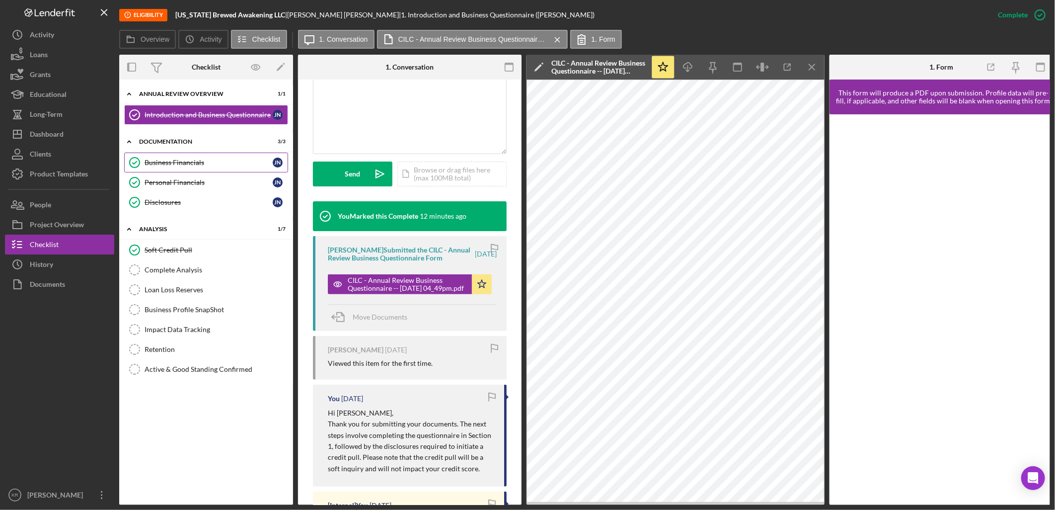
click at [201, 167] on link "Business Financials Business Financials J N" at bounding box center [206, 163] width 164 height 20
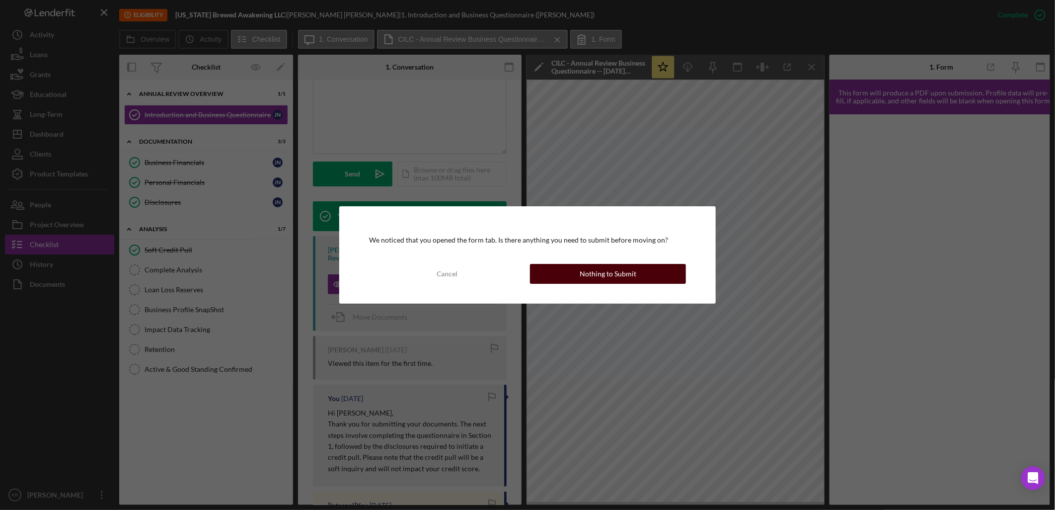
click at [603, 278] on div "Nothing to Submit" at bounding box center [608, 274] width 57 height 20
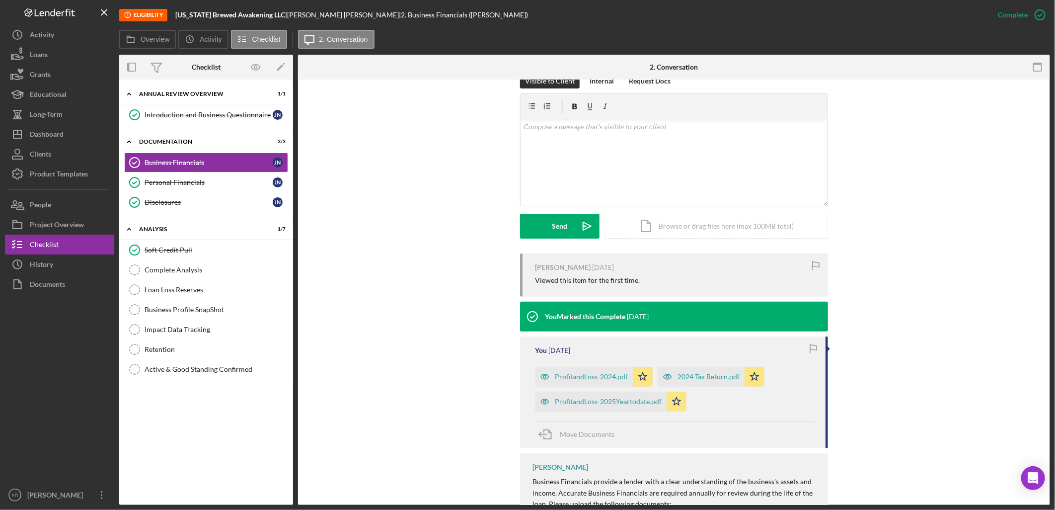
scroll to position [241, 0]
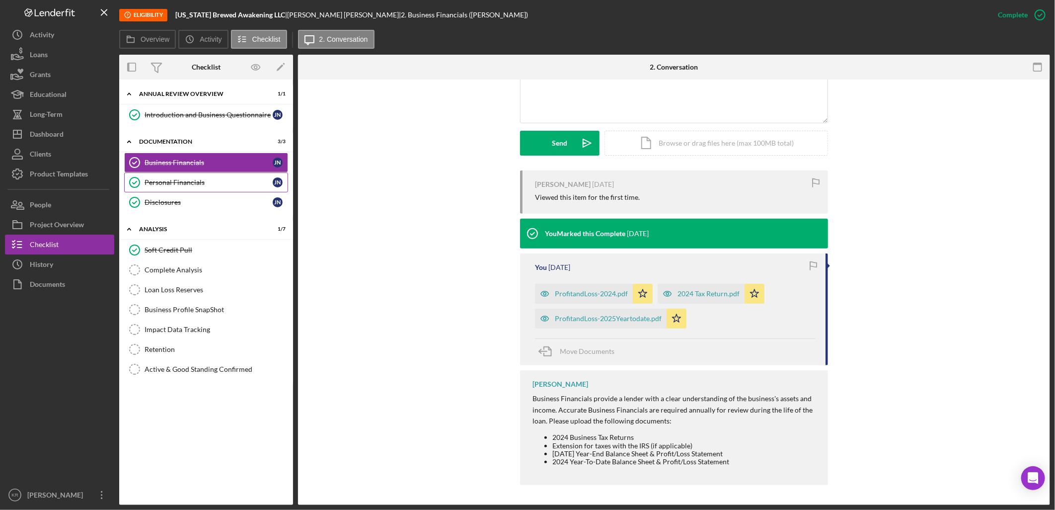
click at [198, 186] on div "Personal Financials" at bounding box center [209, 182] width 128 height 8
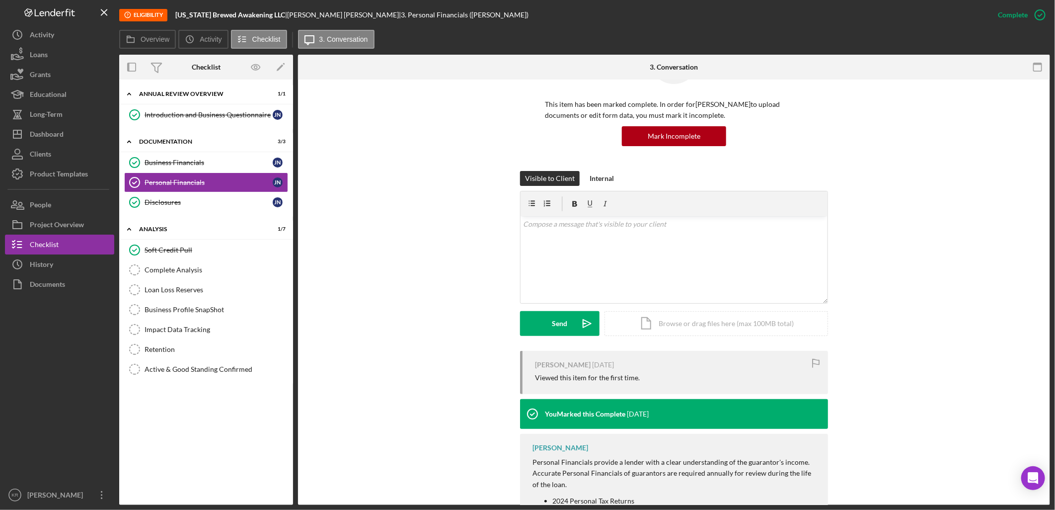
scroll to position [115, 0]
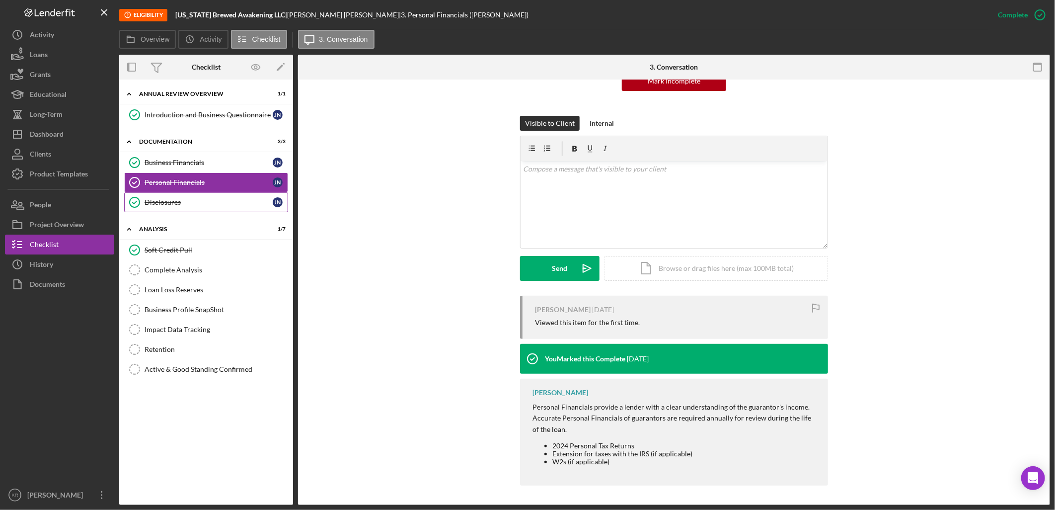
click at [195, 205] on div "Disclosures" at bounding box center [209, 202] width 128 height 8
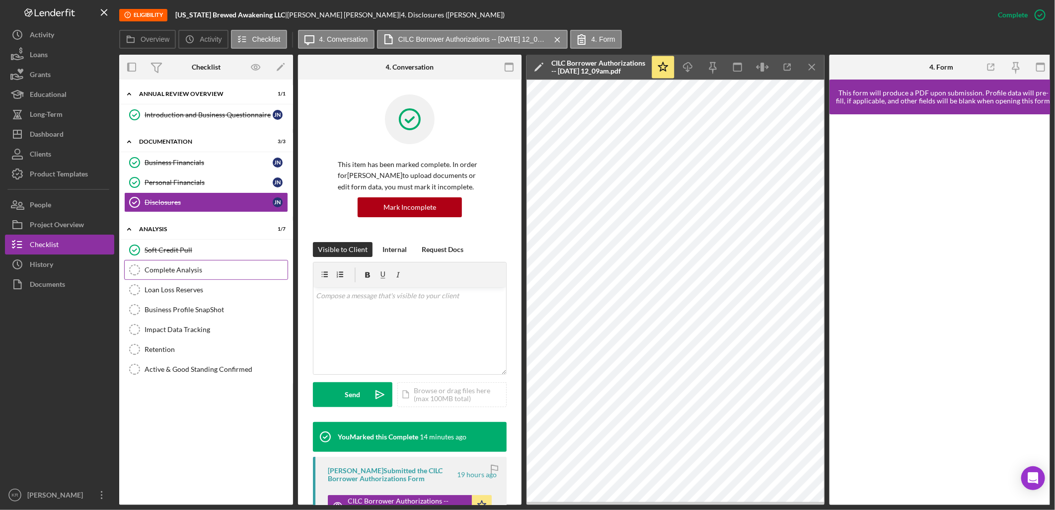
click at [179, 269] on div "Complete Analysis" at bounding box center [216, 270] width 143 height 8
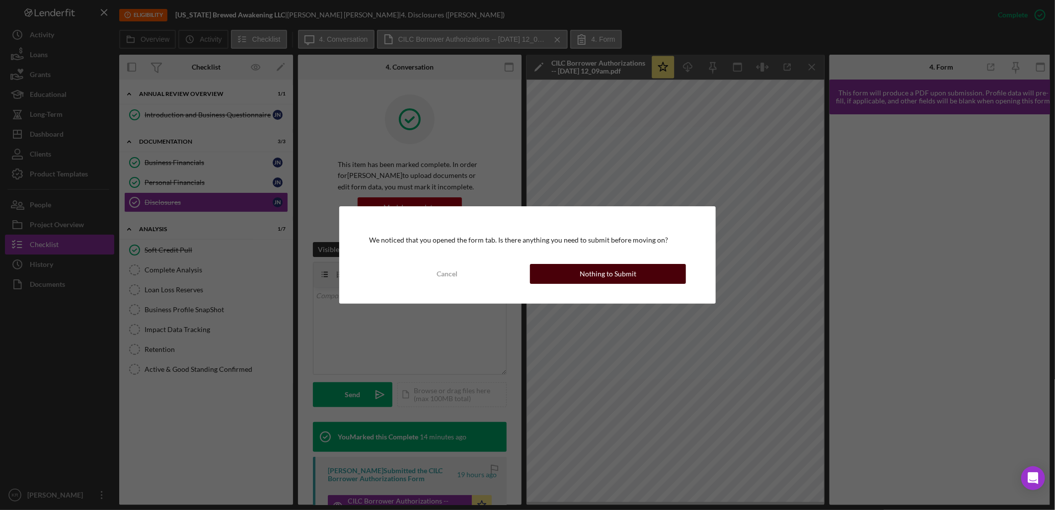
click at [575, 270] on button "Nothing to Submit" at bounding box center [608, 274] width 156 height 20
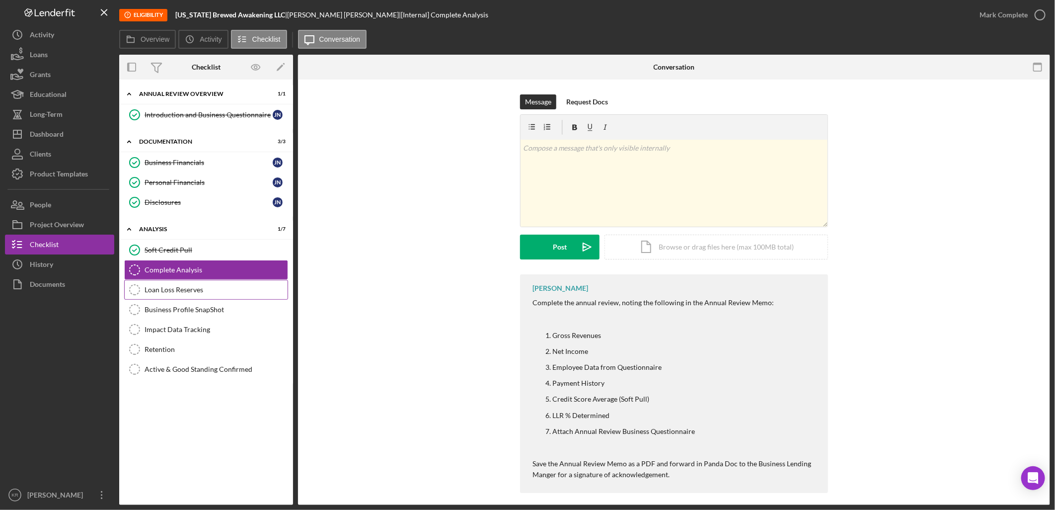
click at [215, 286] on div "Loan Loss Reserves" at bounding box center [216, 290] width 143 height 8
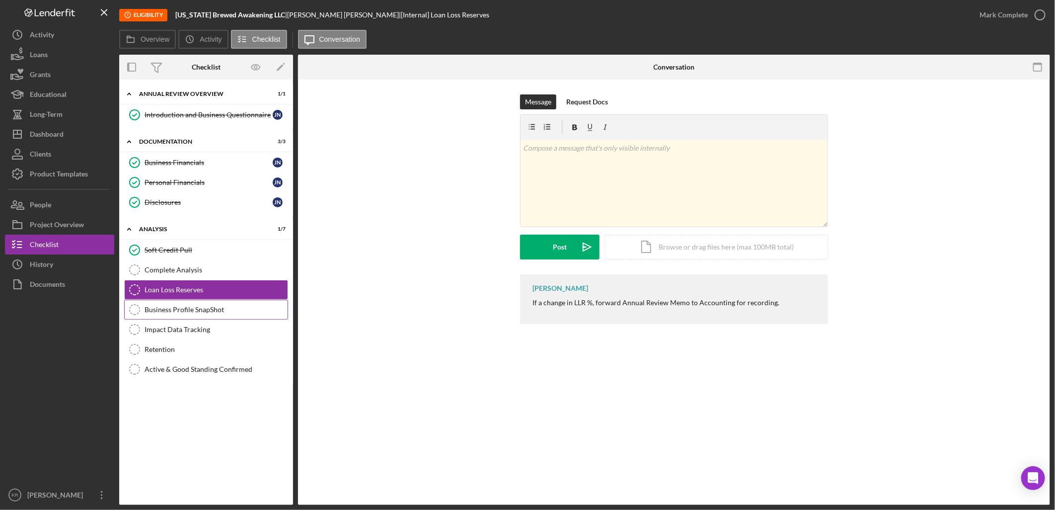
click at [186, 316] on link "Business Profile SnapShot Business Profile SnapShot" at bounding box center [206, 310] width 164 height 20
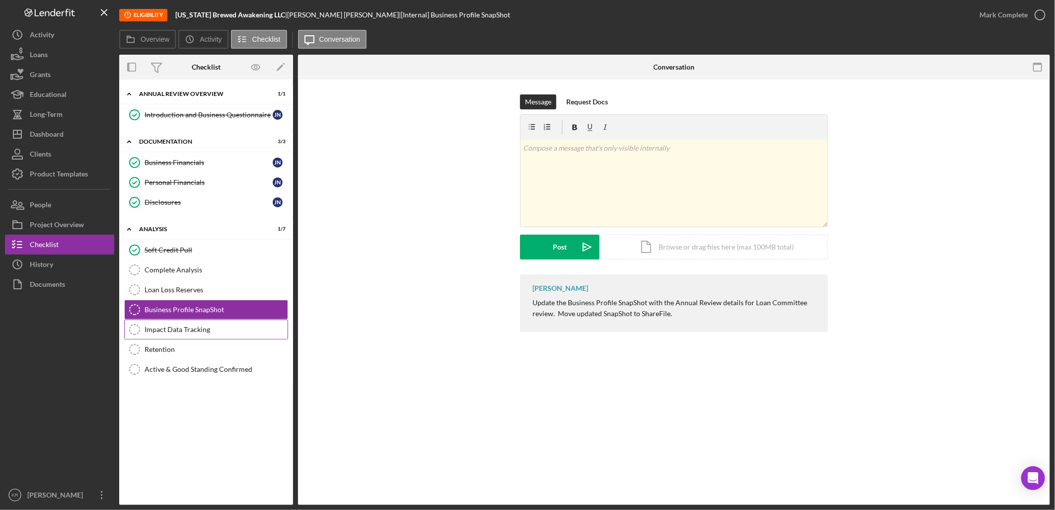
click at [217, 330] on div "Impact Data Tracking" at bounding box center [216, 329] width 143 height 8
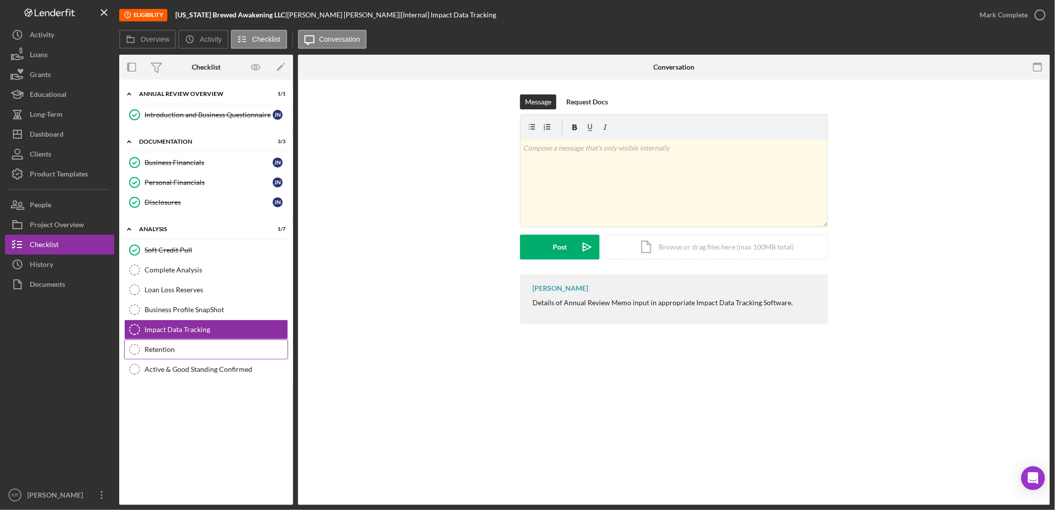
click at [176, 344] on link "Retention Retention" at bounding box center [206, 349] width 164 height 20
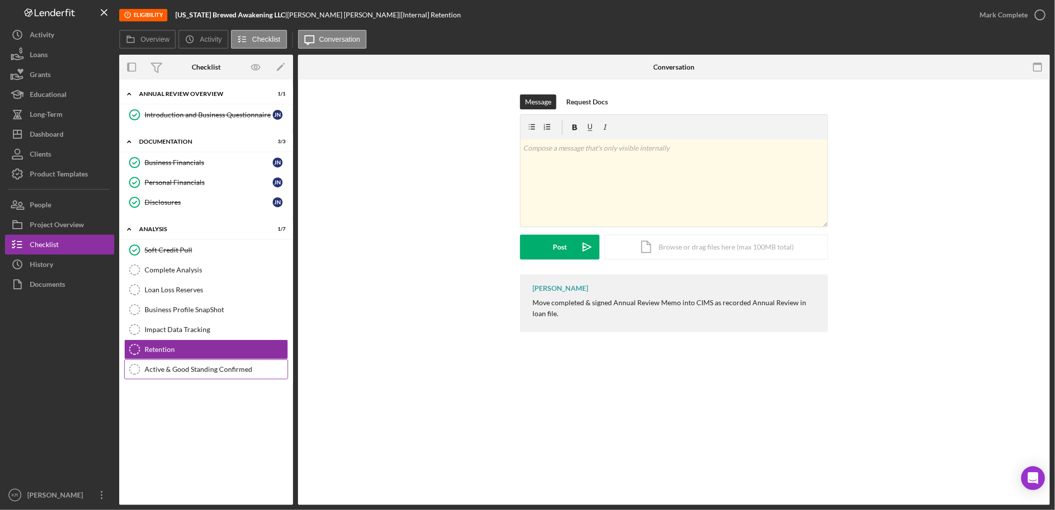
click at [181, 379] on link "Active & Good Standing Confirmed Active & Good Standing Confirmed" at bounding box center [206, 369] width 164 height 20
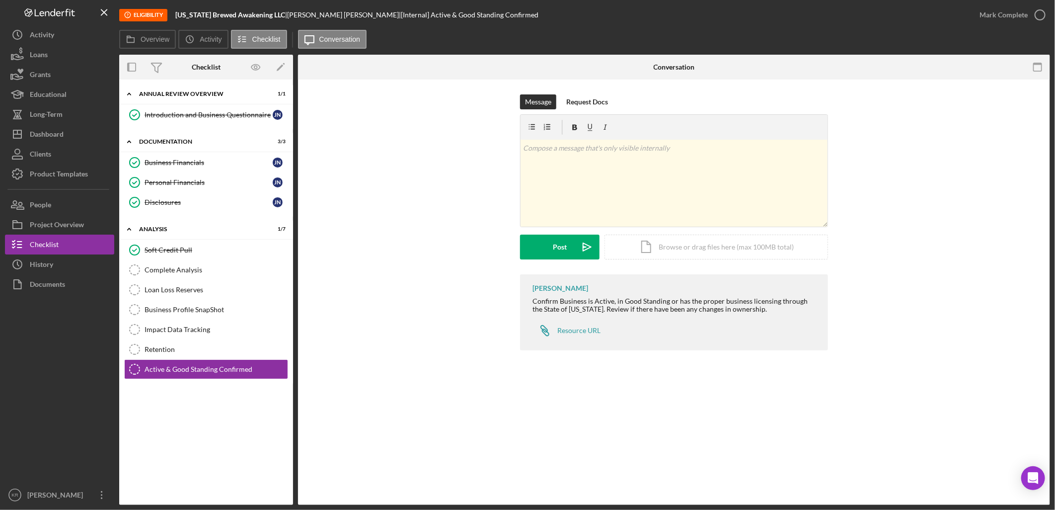
drag, startPoint x: 810, startPoint y: 438, endPoint x: 804, endPoint y: 442, distance: 7.2
click at [805, 441] on div "Active & Good Standing Confirmed Active & Good Standing Confirmed Message Reque…" at bounding box center [674, 292] width 752 height 425
click at [48, 136] on div "Dashboard" at bounding box center [47, 135] width 34 height 22
